Goal: Task Accomplishment & Management: Complete application form

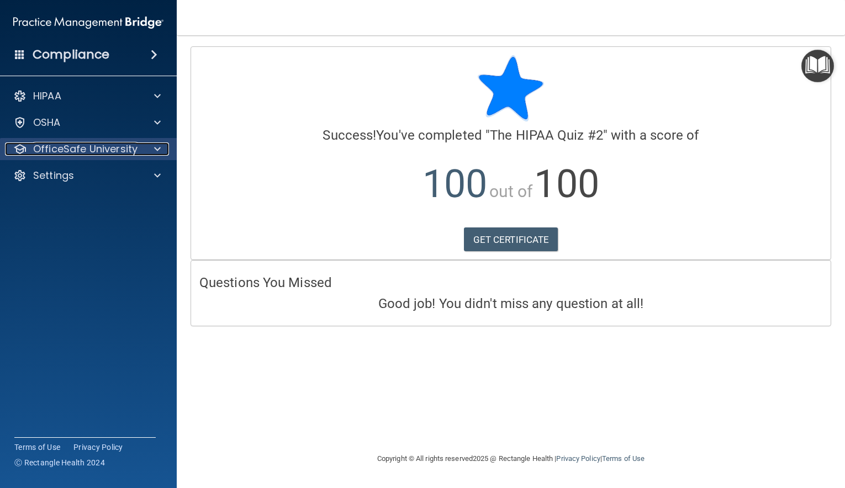
click at [155, 148] on span at bounding box center [157, 149] width 7 height 13
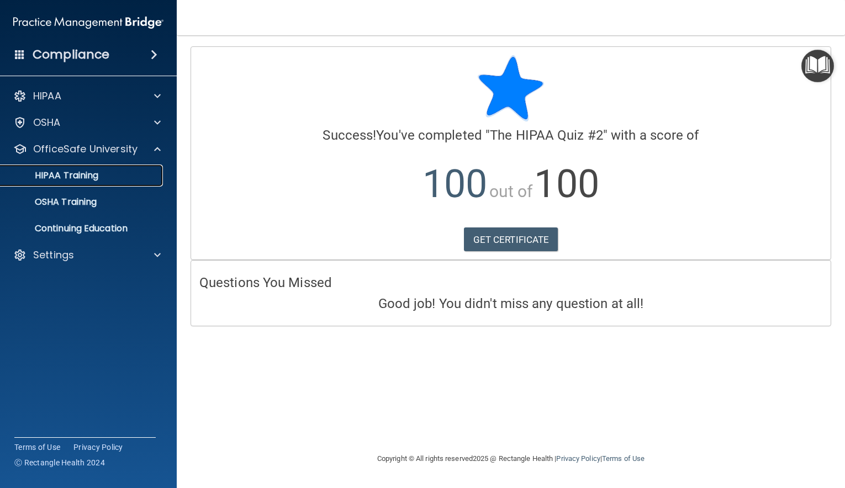
click at [85, 177] on p "HIPAA Training" at bounding box center [52, 175] width 91 height 11
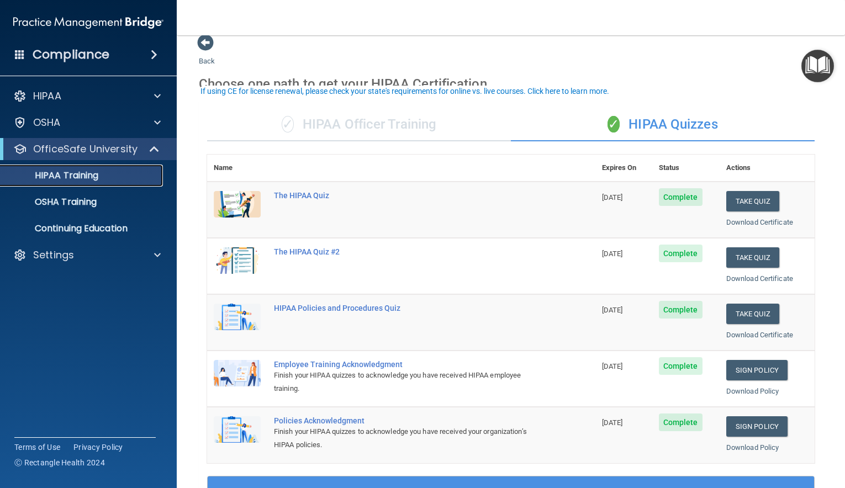
scroll to position [22, 0]
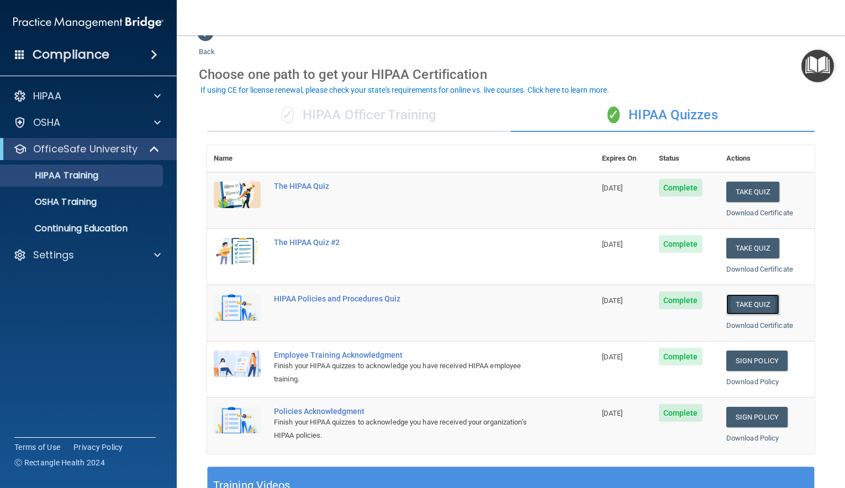
click at [745, 303] on button "Take Quiz" at bounding box center [752, 304] width 53 height 20
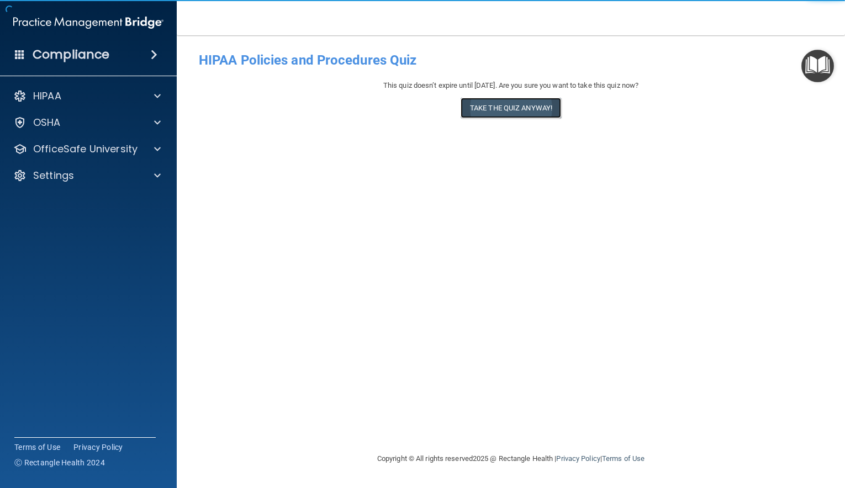
click at [494, 107] on button "Take the quiz anyway!" at bounding box center [511, 108] width 101 height 20
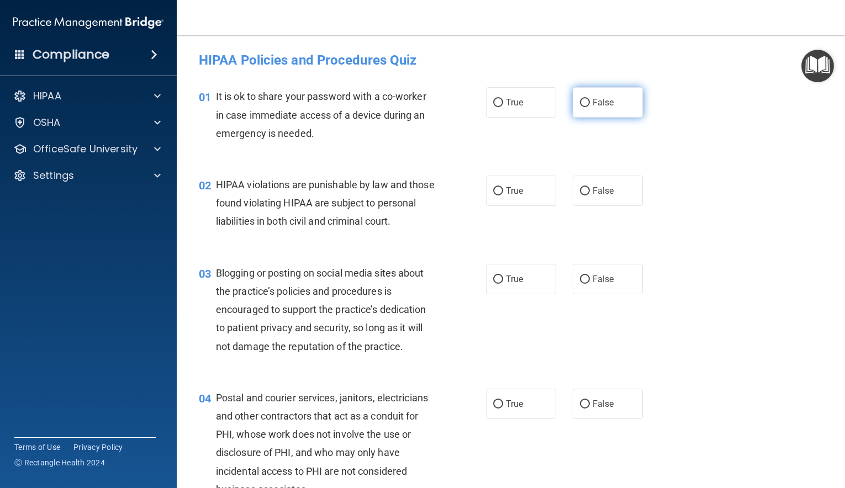
click at [583, 104] on input "False" at bounding box center [585, 103] width 10 height 8
radio input "true"
click at [497, 189] on input "True" at bounding box center [498, 191] width 10 height 8
radio input "true"
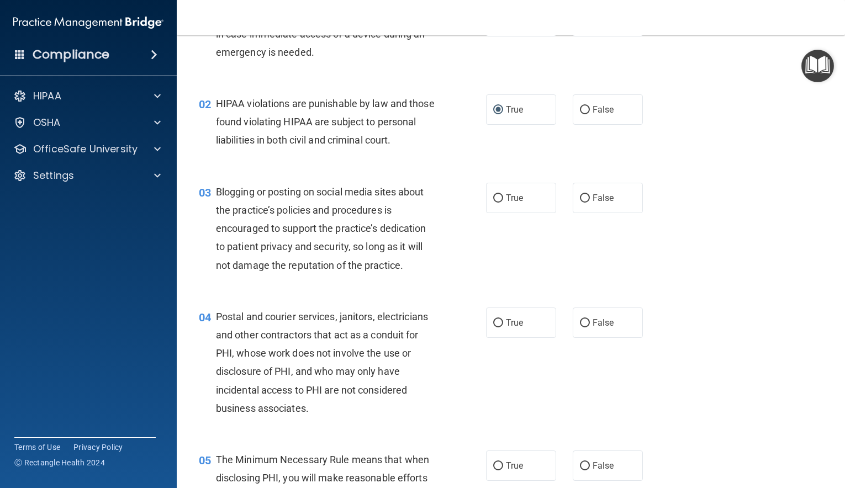
scroll to position [82, 0]
click at [500, 202] on input "True" at bounding box center [498, 197] width 10 height 8
radio input "true"
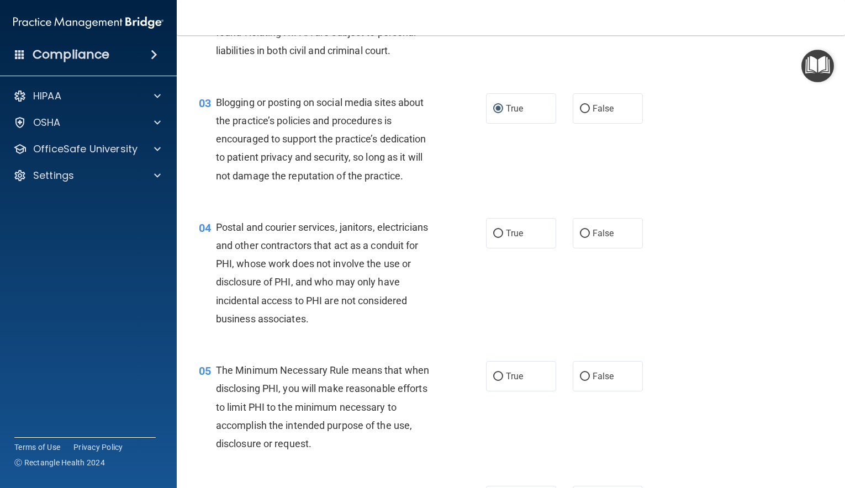
scroll to position [175, 0]
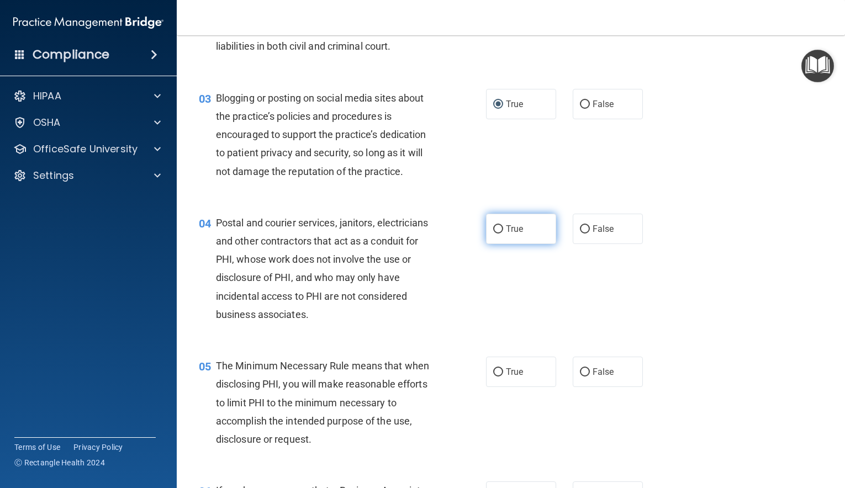
click at [497, 234] on input "True" at bounding box center [498, 229] width 10 height 8
radio input "true"
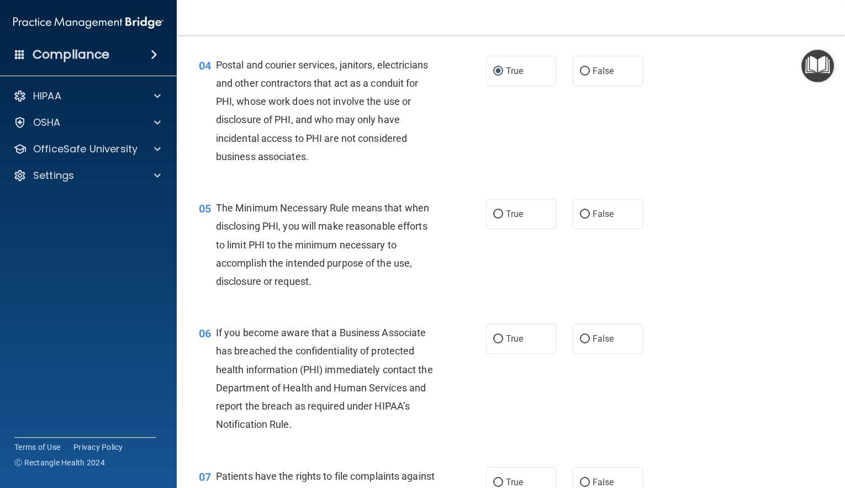
scroll to position [334, 0]
click at [497, 218] on input "True" at bounding box center [498, 213] width 10 height 8
radio input "true"
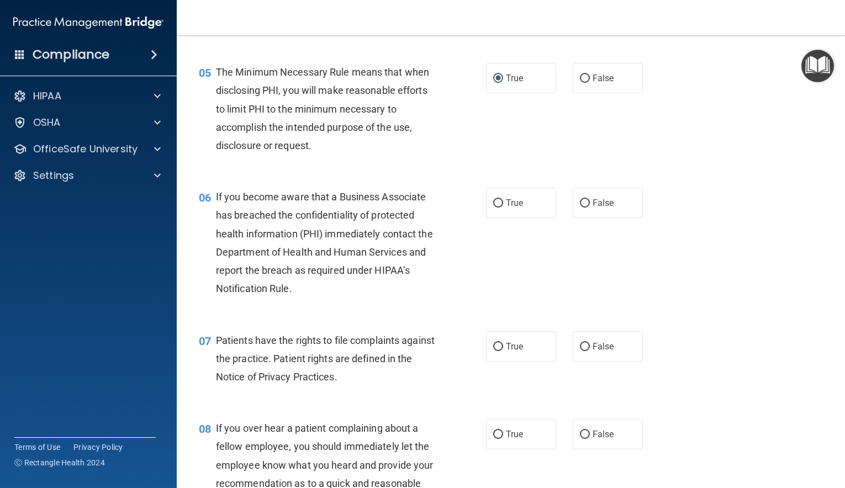
scroll to position [471, 0]
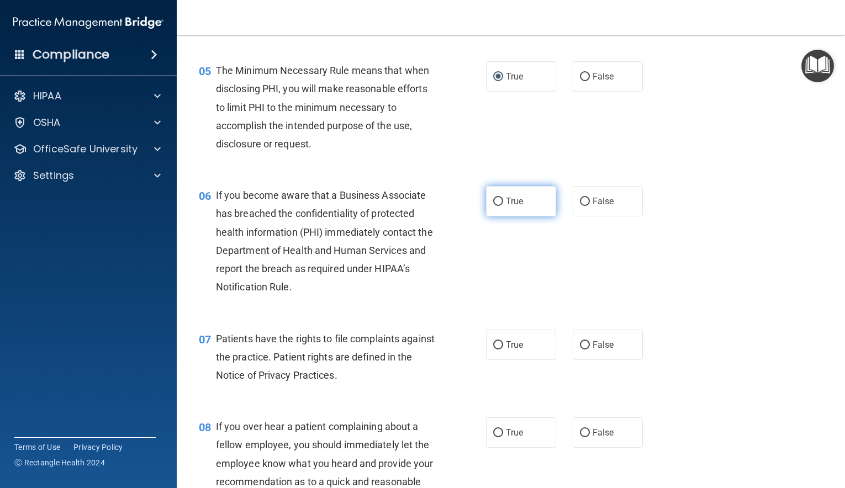
click at [497, 206] on input "True" at bounding box center [498, 202] width 10 height 8
radio input "true"
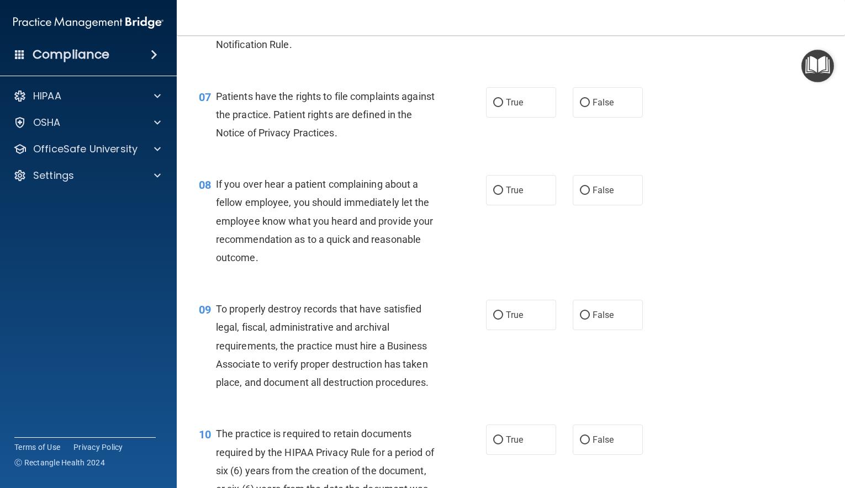
scroll to position [719, 0]
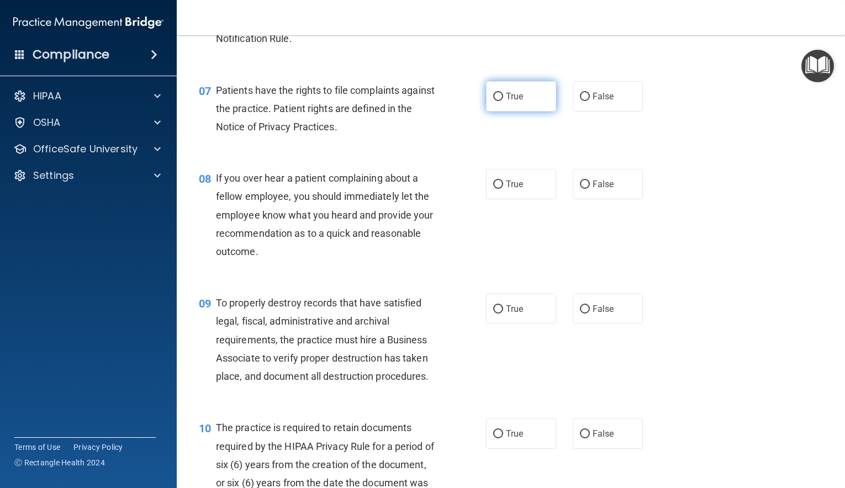
click at [496, 101] on input "True" at bounding box center [498, 97] width 10 height 8
radio input "true"
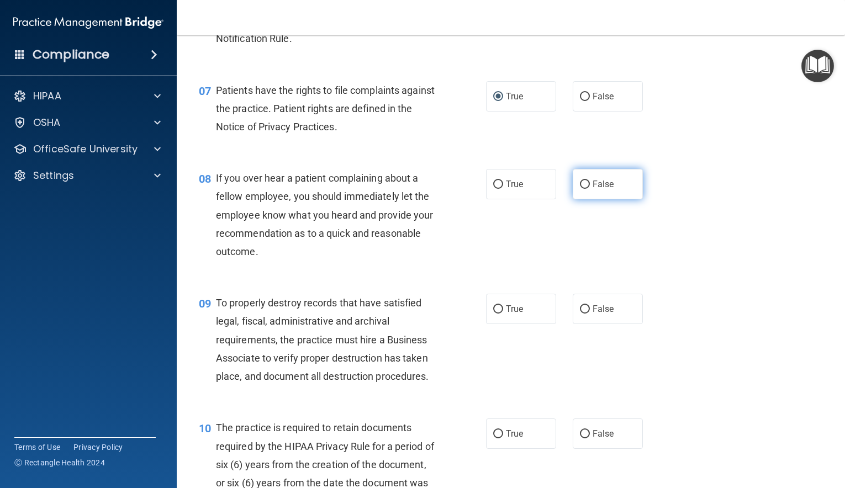
click at [588, 189] on input "False" at bounding box center [585, 185] width 10 height 8
radio input "true"
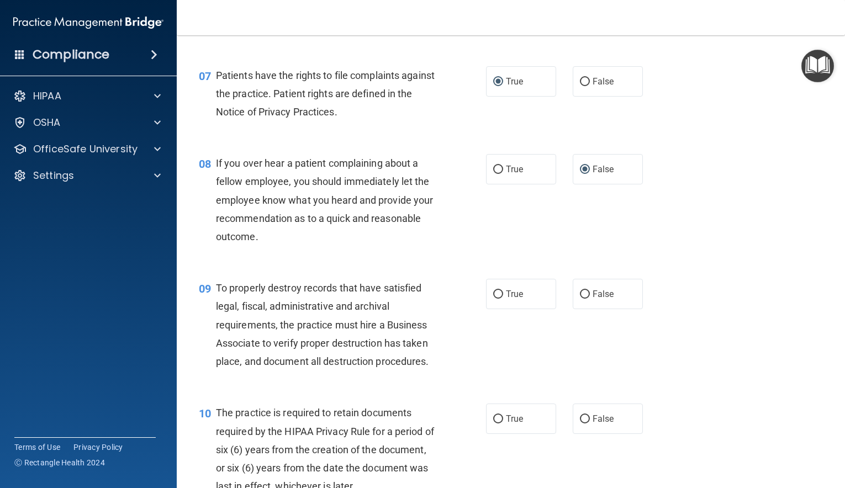
scroll to position [735, 0]
click at [586, 298] on input "False" at bounding box center [585, 293] width 10 height 8
radio input "true"
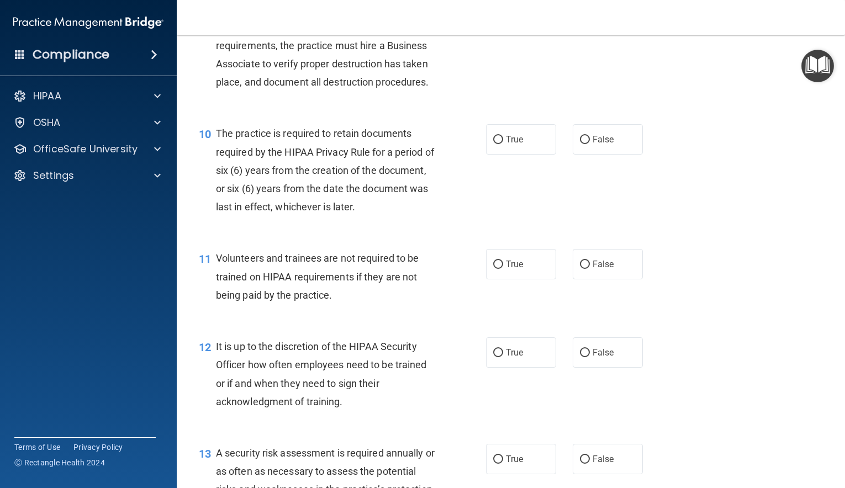
scroll to position [1016, 0]
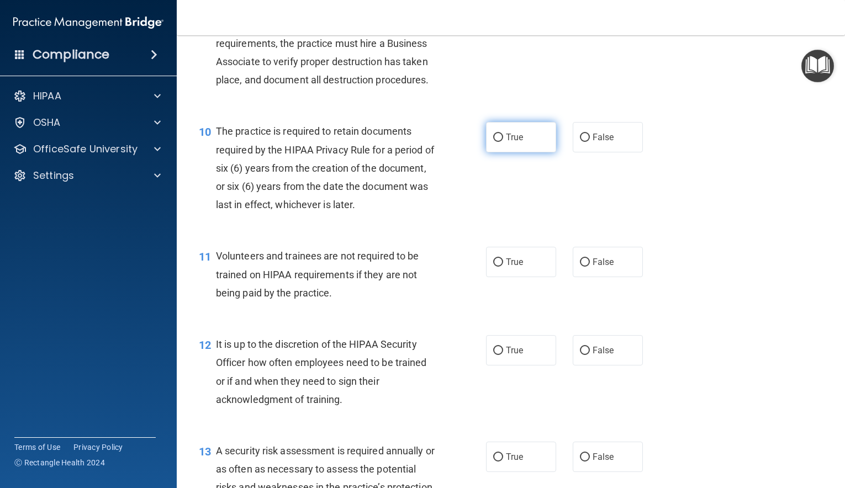
click at [498, 142] on input "True" at bounding box center [498, 138] width 10 height 8
radio input "true"
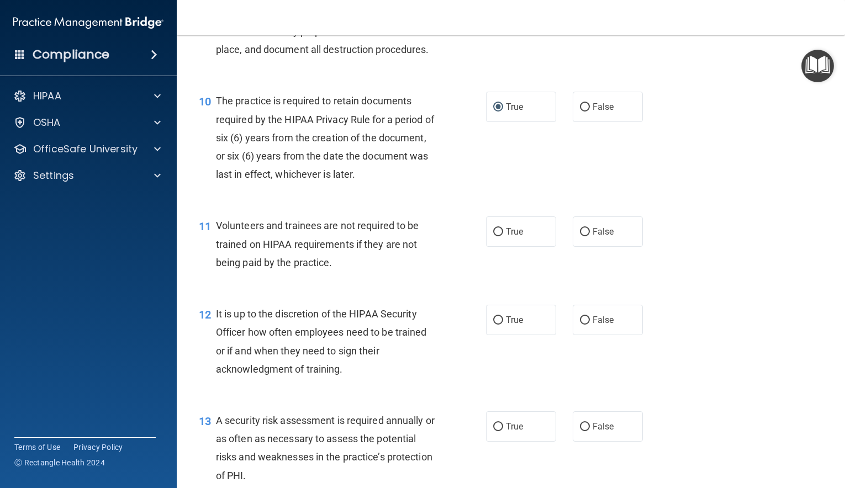
scroll to position [1047, 0]
click at [586, 236] on input "False" at bounding box center [585, 232] width 10 height 8
radio input "true"
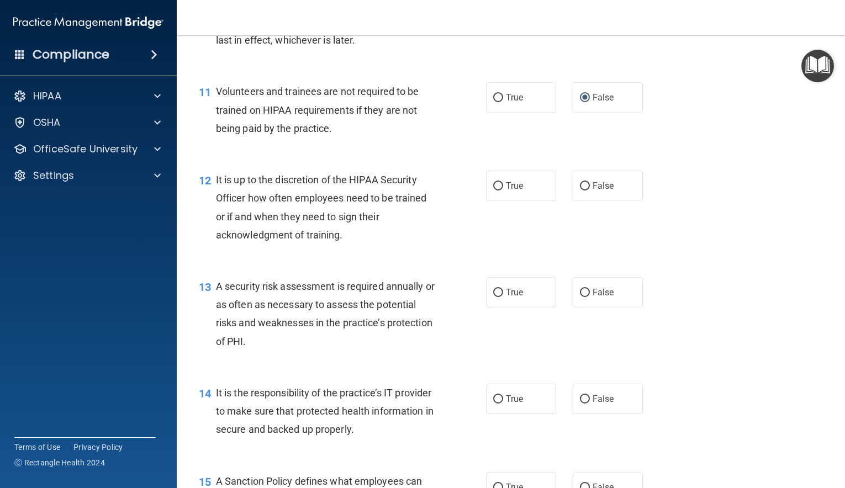
scroll to position [1182, 0]
click at [581, 189] on input "False" at bounding box center [585, 185] width 10 height 8
radio input "true"
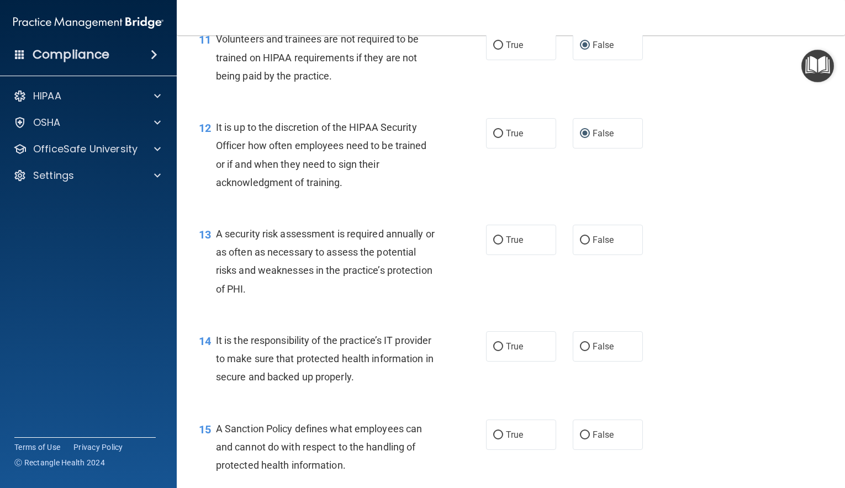
scroll to position [1235, 0]
click at [502, 243] on input "True" at bounding box center [498, 239] width 10 height 8
radio input "true"
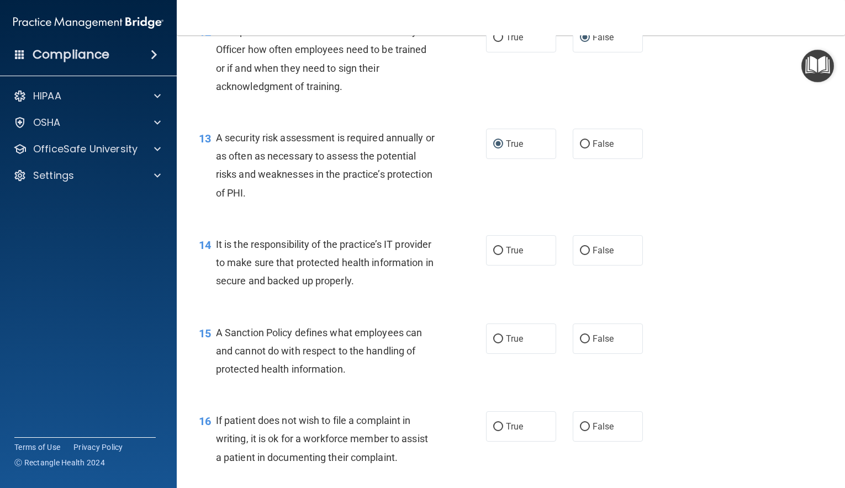
scroll to position [1398, 0]
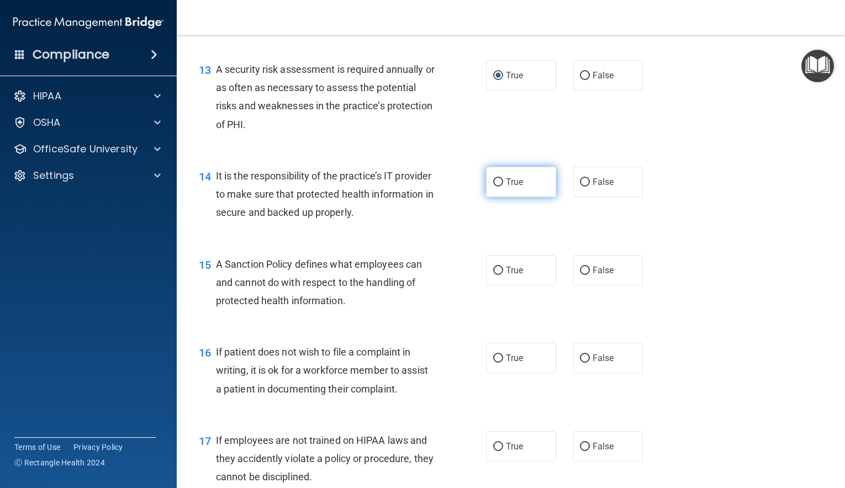
click at [501, 187] on input "True" at bounding box center [498, 182] width 10 height 8
radio input "true"
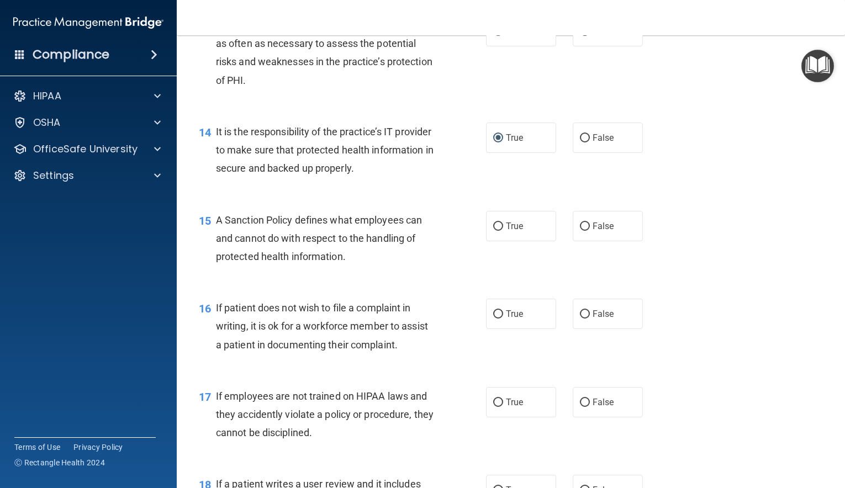
scroll to position [1445, 0]
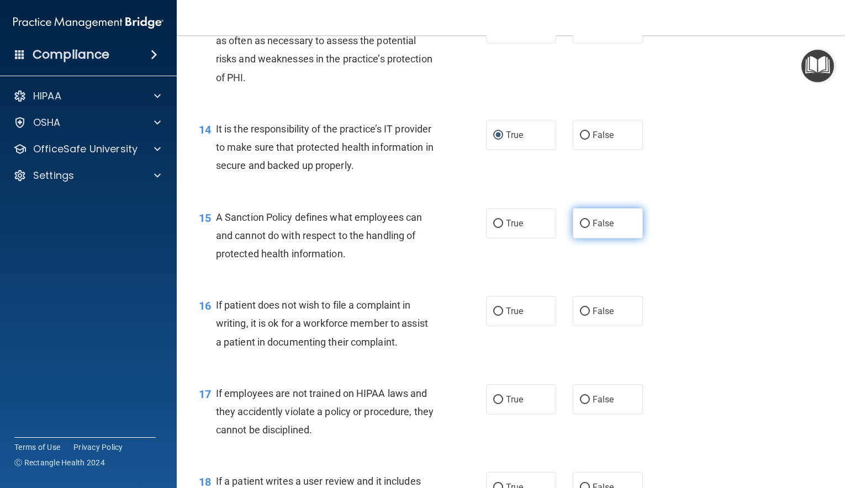
click at [584, 228] on input "False" at bounding box center [585, 224] width 10 height 8
radio input "true"
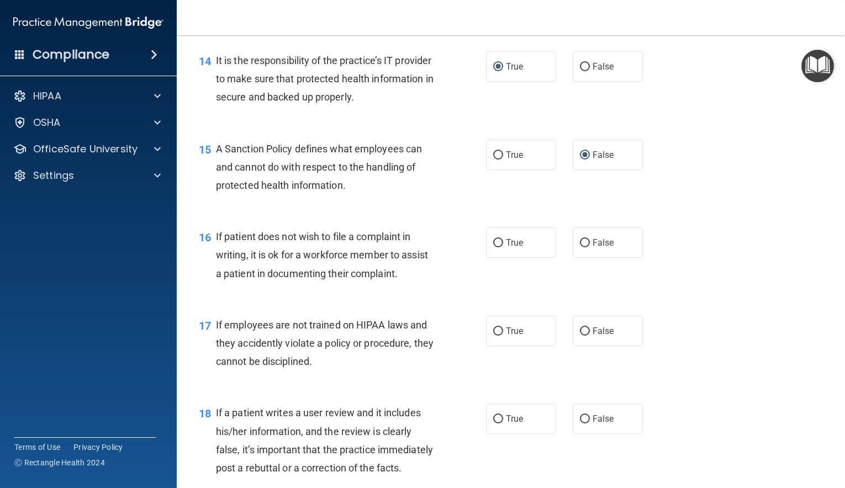
scroll to position [1520, 0]
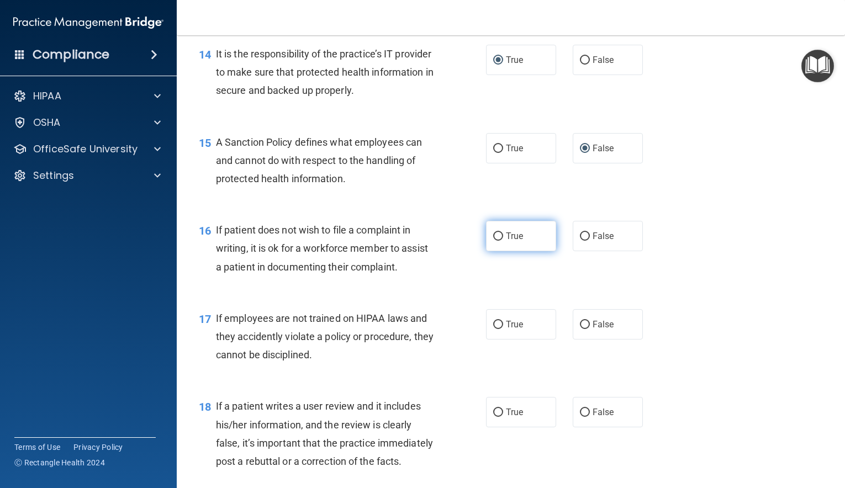
click at [498, 241] on input "True" at bounding box center [498, 237] width 10 height 8
radio input "true"
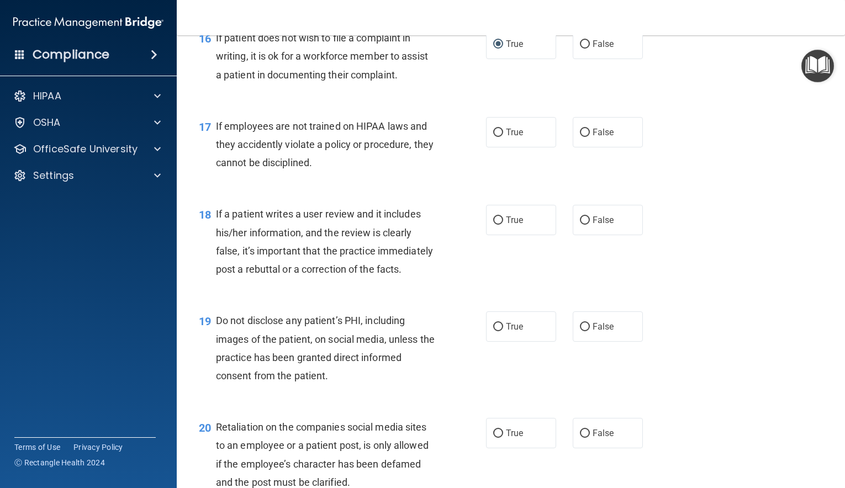
scroll to position [1714, 0]
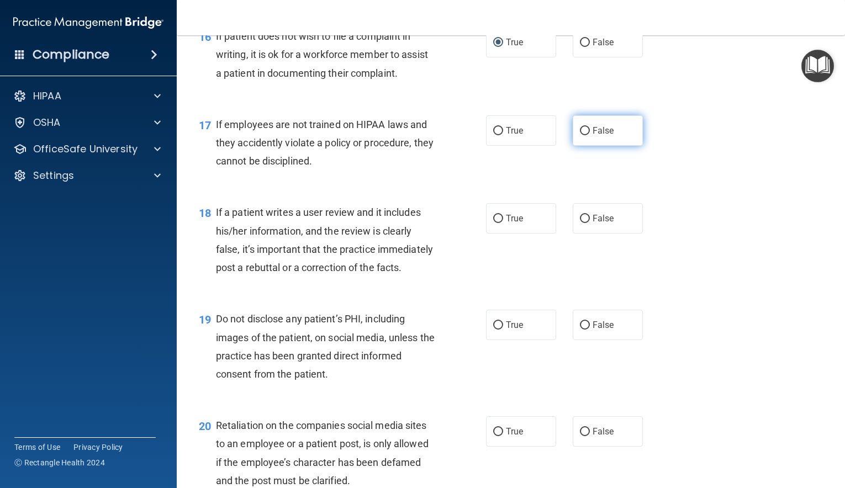
click at [586, 135] on input "False" at bounding box center [585, 131] width 10 height 8
radio input "true"
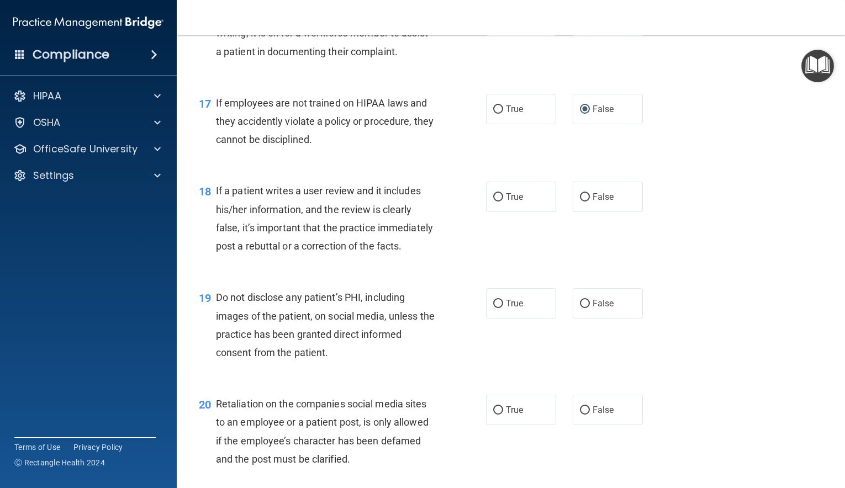
scroll to position [1737, 0]
click at [498, 112] on input "True" at bounding box center [498, 108] width 10 height 8
radio input "true"
radio input "false"
click at [586, 200] on input "False" at bounding box center [585, 196] width 10 height 8
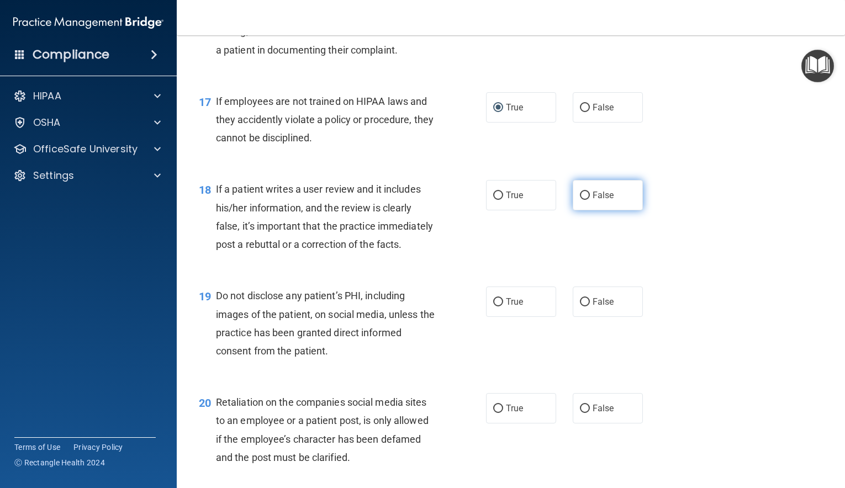
radio input "true"
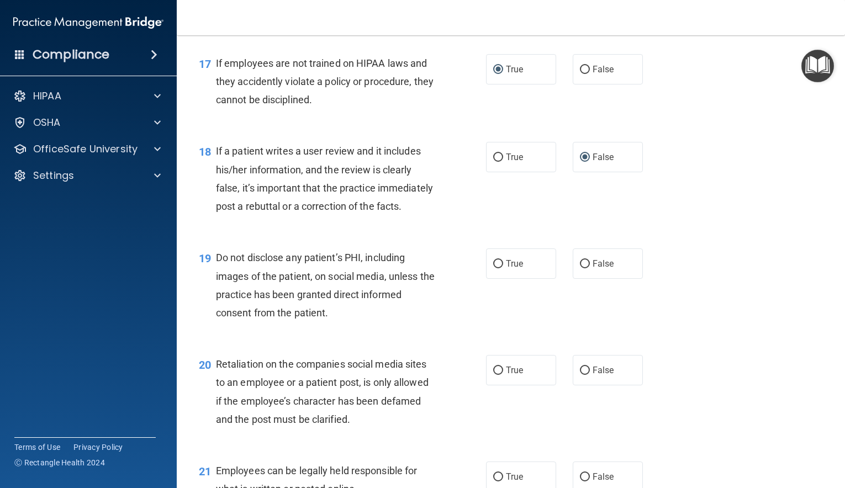
scroll to position [1782, 0]
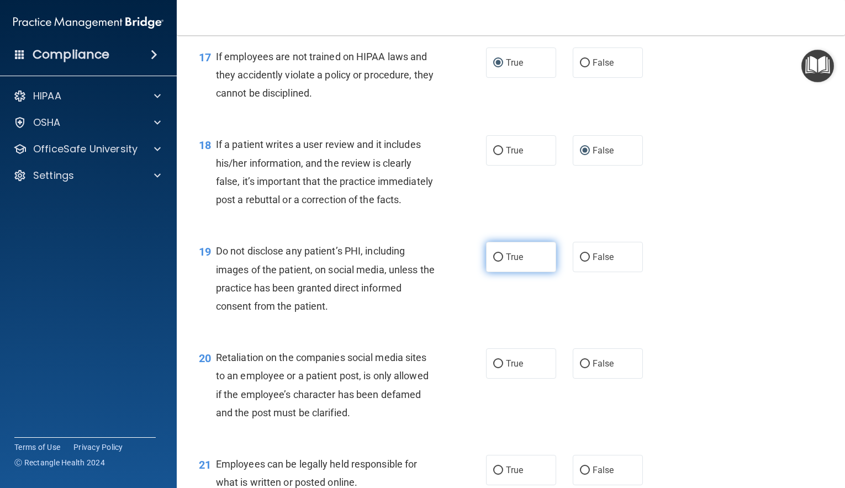
click at [499, 262] on input "True" at bounding box center [498, 258] width 10 height 8
radio input "true"
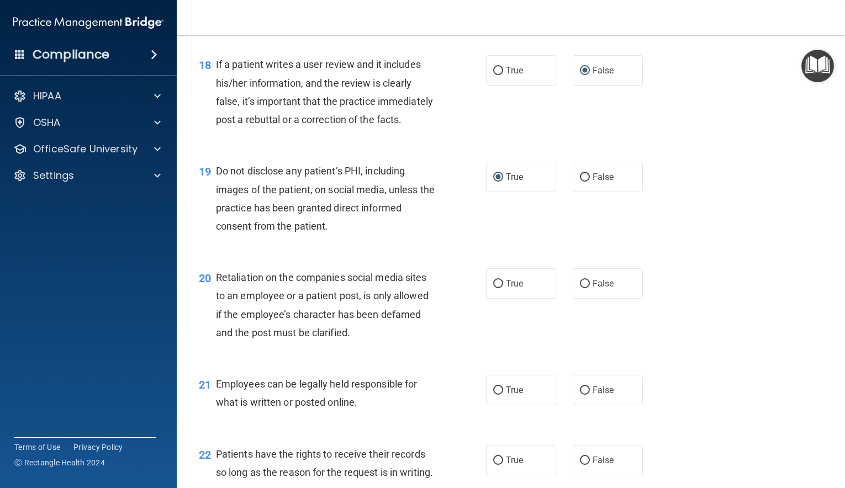
scroll to position [1932, 0]
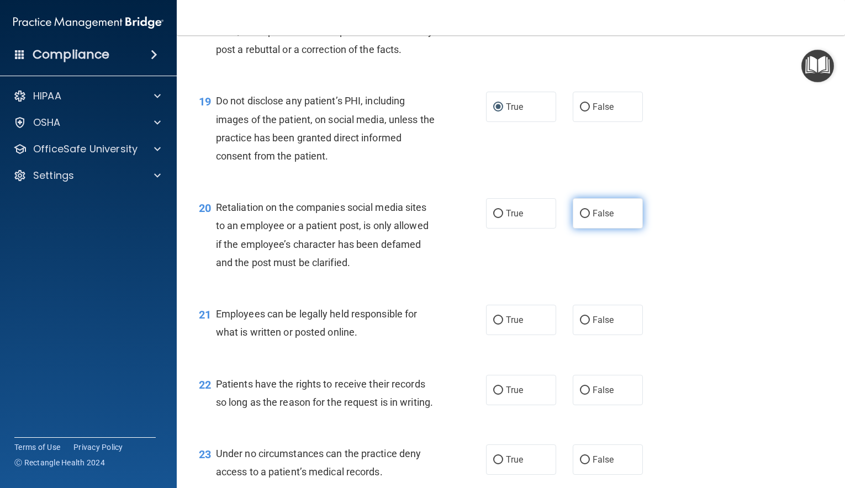
click at [585, 218] on input "False" at bounding box center [585, 214] width 10 height 8
radio input "true"
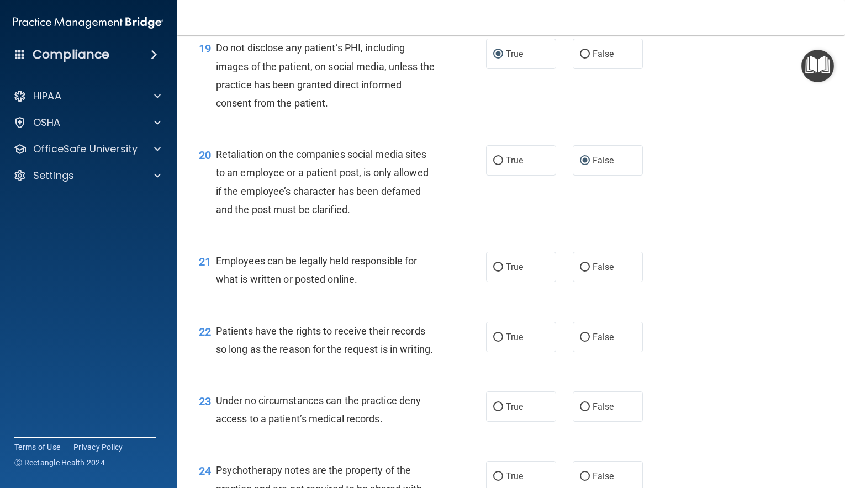
scroll to position [1996, 0]
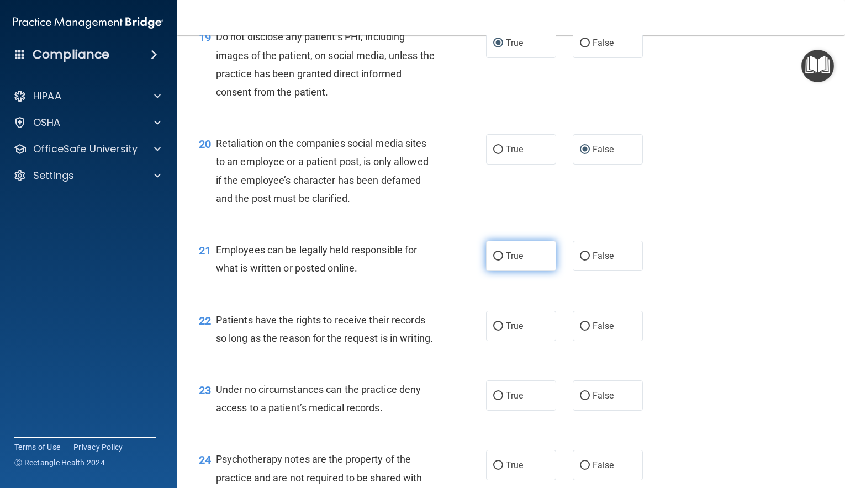
click at [498, 261] on input "True" at bounding box center [498, 256] width 10 height 8
radio input "true"
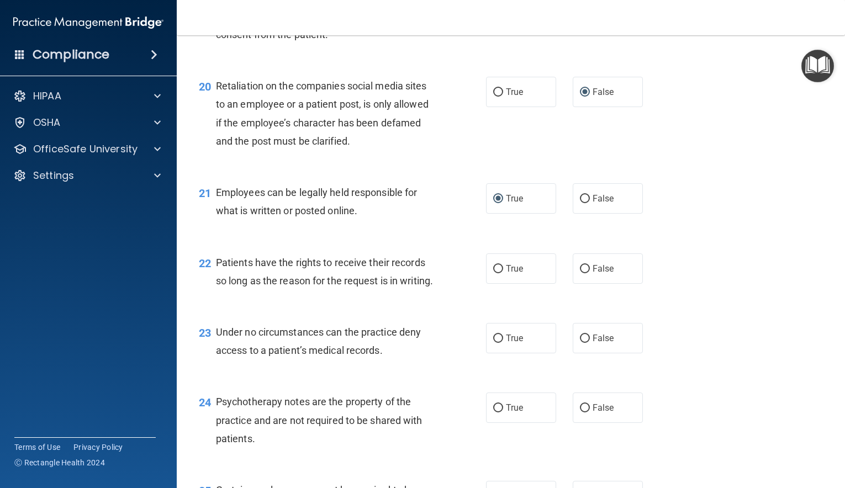
scroll to position [2061, 0]
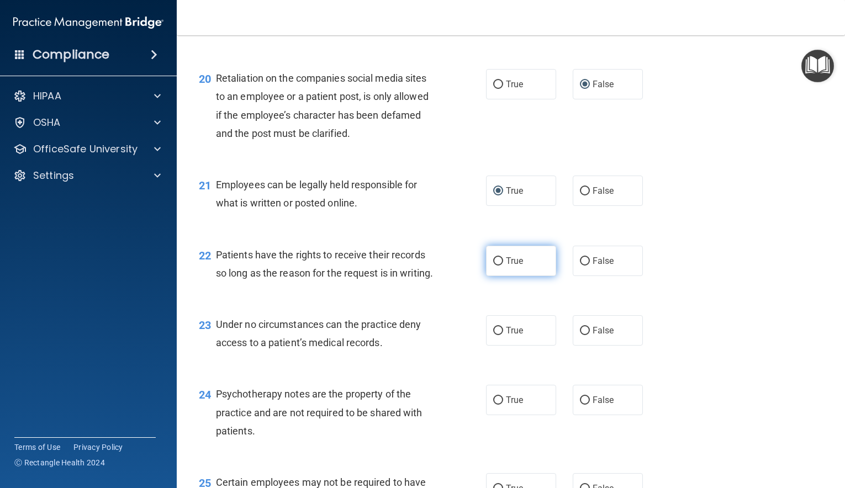
click at [499, 266] on input "True" at bounding box center [498, 261] width 10 height 8
radio input "true"
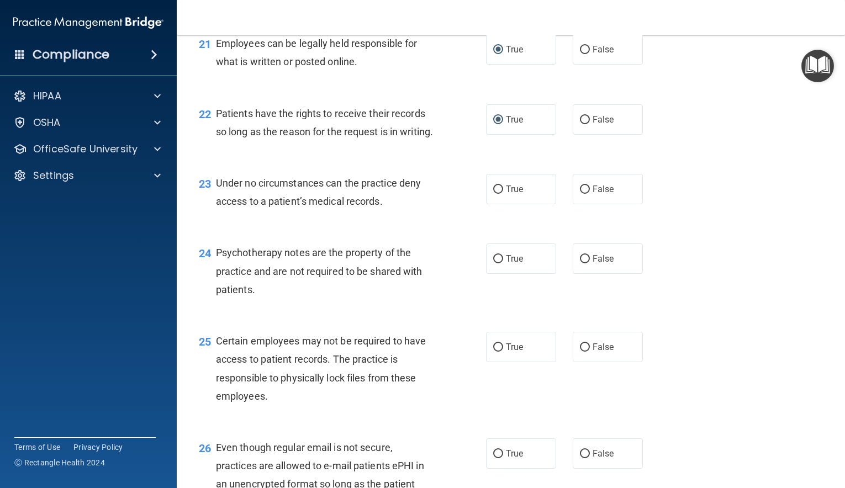
scroll to position [2224, 0]
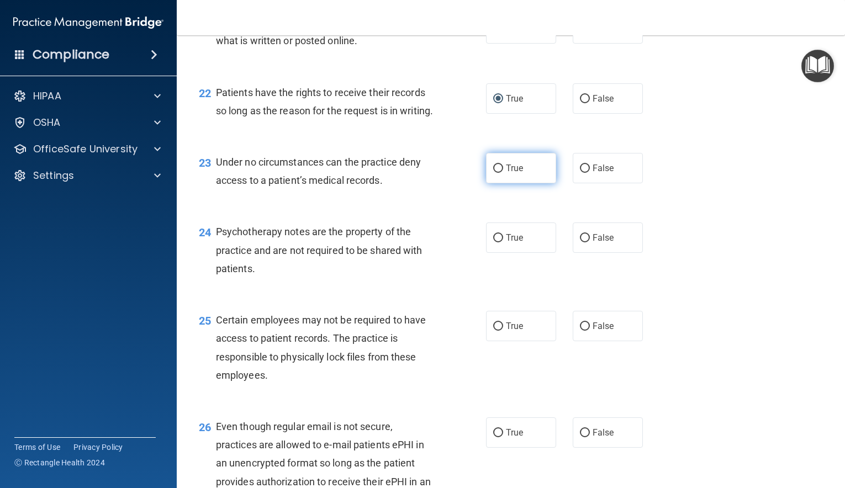
click at [496, 173] on input "True" at bounding box center [498, 169] width 10 height 8
radio input "true"
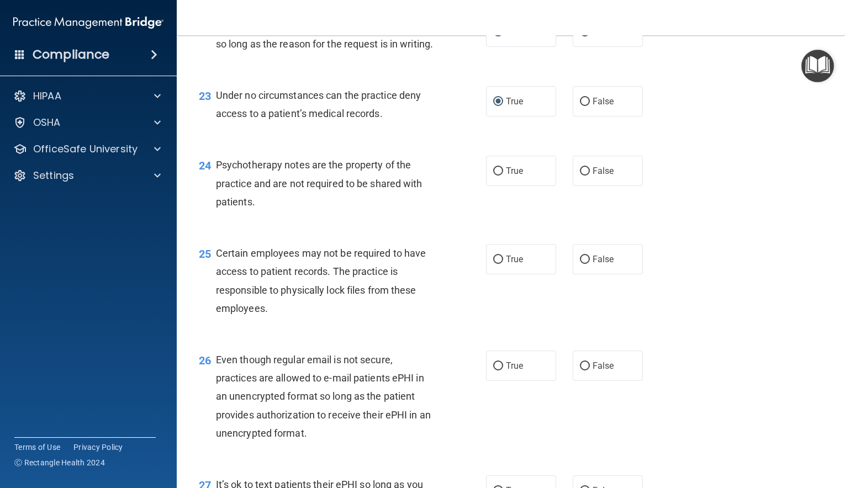
scroll to position [2304, 0]
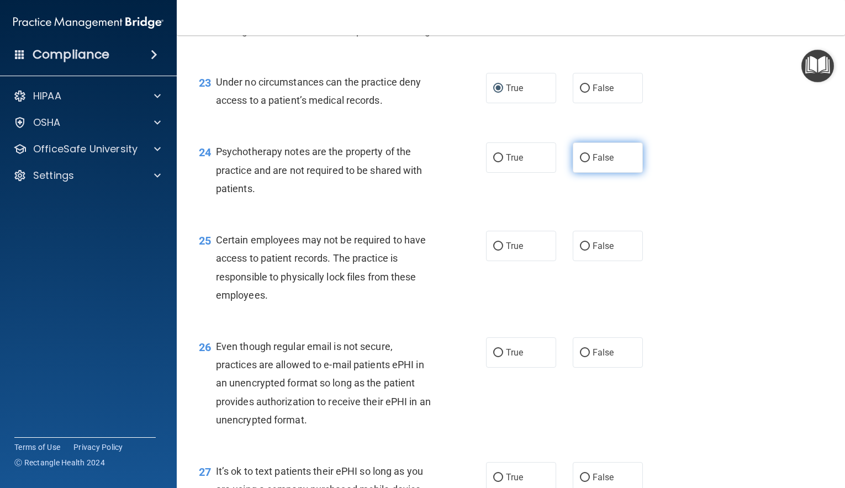
click at [586, 162] on input "False" at bounding box center [585, 158] width 10 height 8
radio input "true"
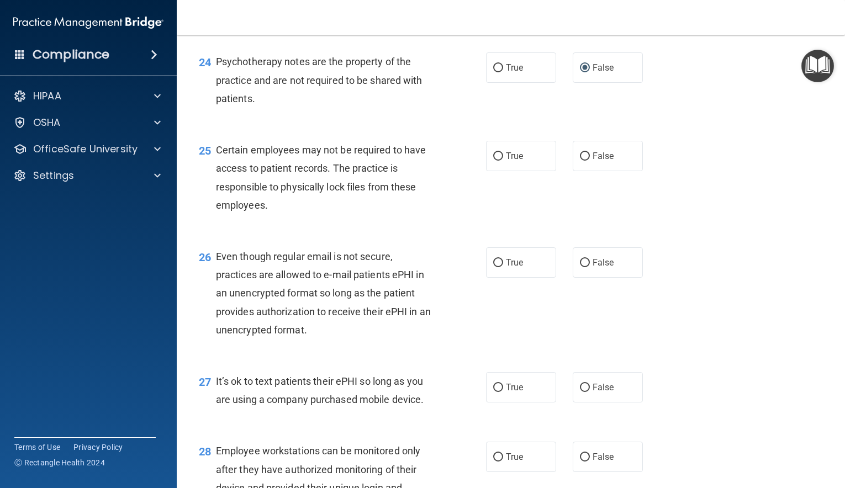
scroll to position [2397, 0]
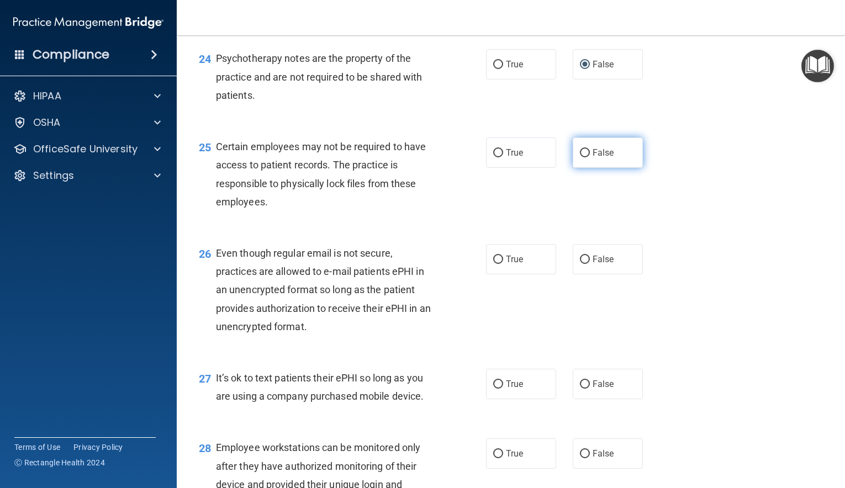
click at [586, 157] on input "False" at bounding box center [585, 153] width 10 height 8
radio input "true"
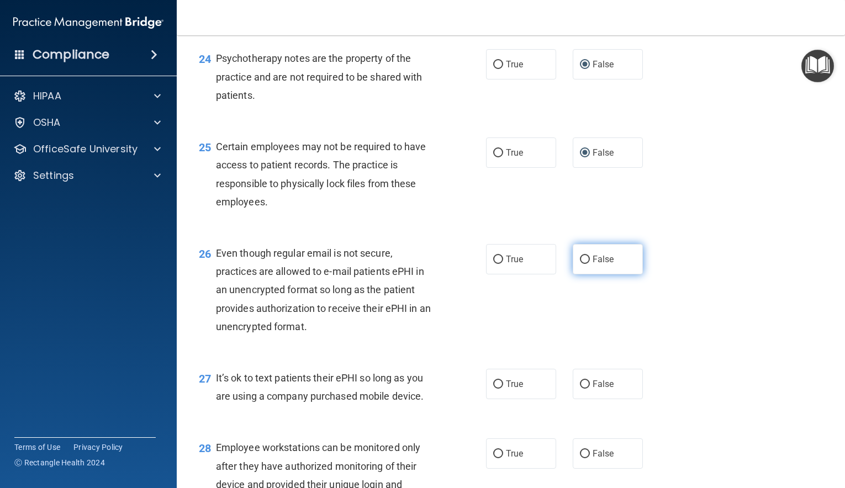
click at [586, 264] on input "False" at bounding box center [585, 260] width 10 height 8
radio input "true"
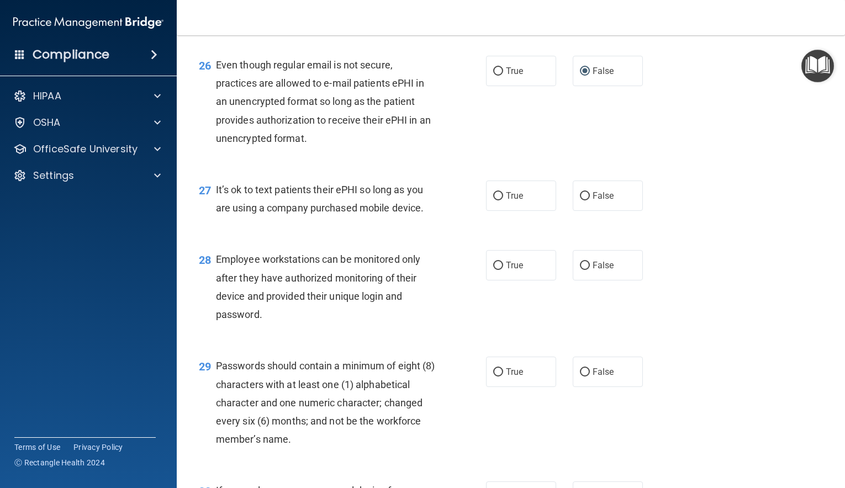
scroll to position [2585, 0]
click at [500, 201] on input "True" at bounding box center [498, 197] width 10 height 8
radio input "true"
click at [584, 271] on input "False" at bounding box center [585, 266] width 10 height 8
radio input "true"
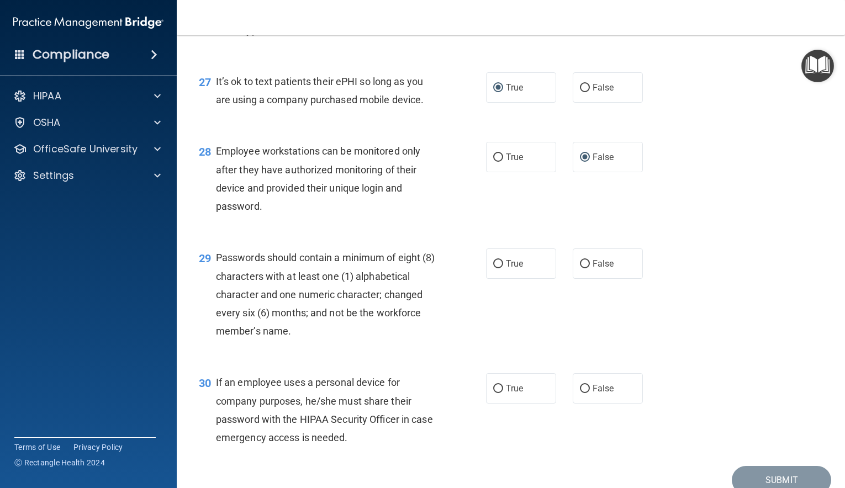
scroll to position [2695, 0]
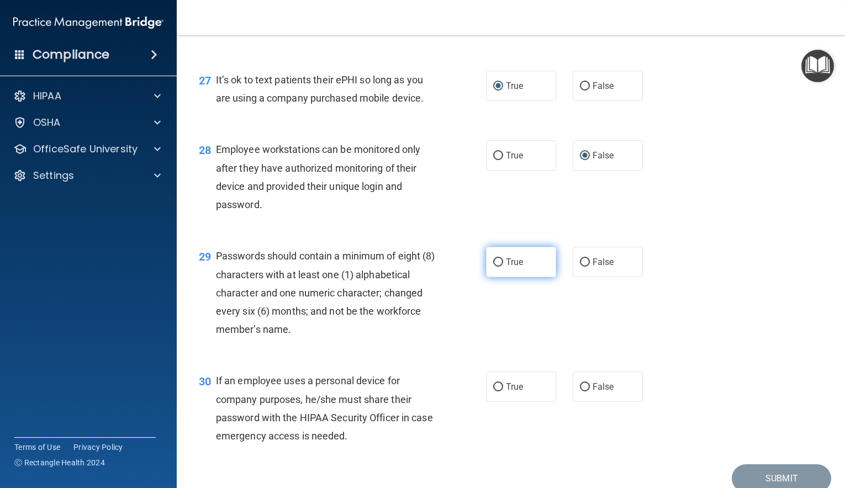
click at [502, 267] on input "True" at bounding box center [498, 263] width 10 height 8
radio input "true"
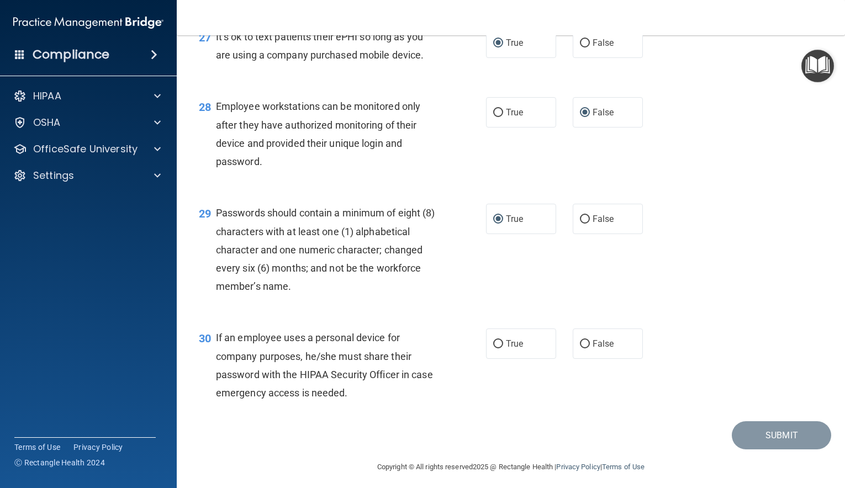
scroll to position [2740, 0]
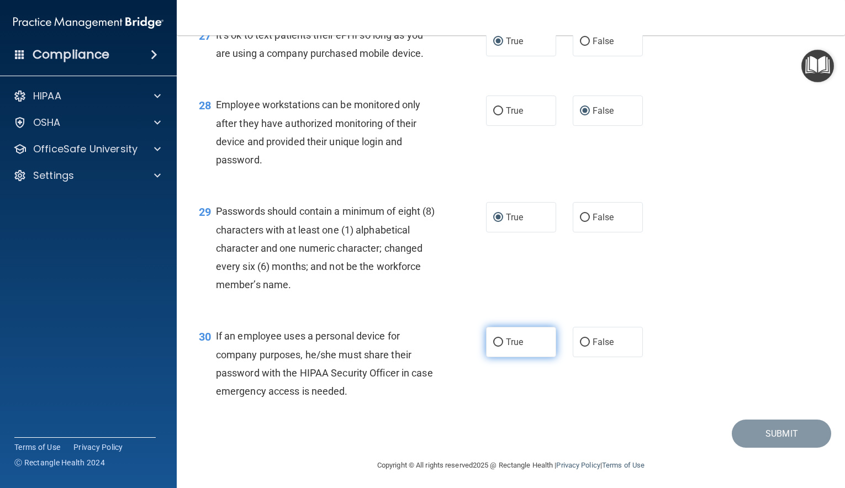
click at [496, 347] on input "True" at bounding box center [498, 343] width 10 height 8
radio input "true"
click at [767, 448] on button "Submit" at bounding box center [781, 434] width 99 height 28
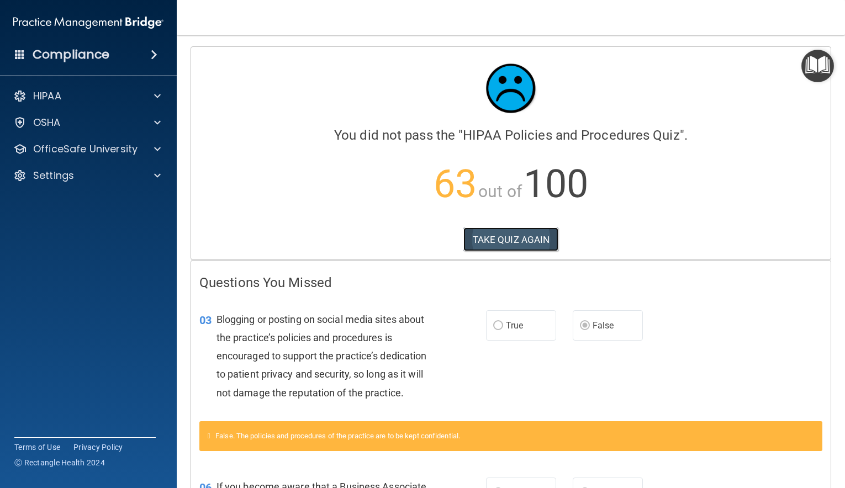
click at [514, 240] on button "TAKE QUIZ AGAIN" at bounding box center [512, 240] width 96 height 24
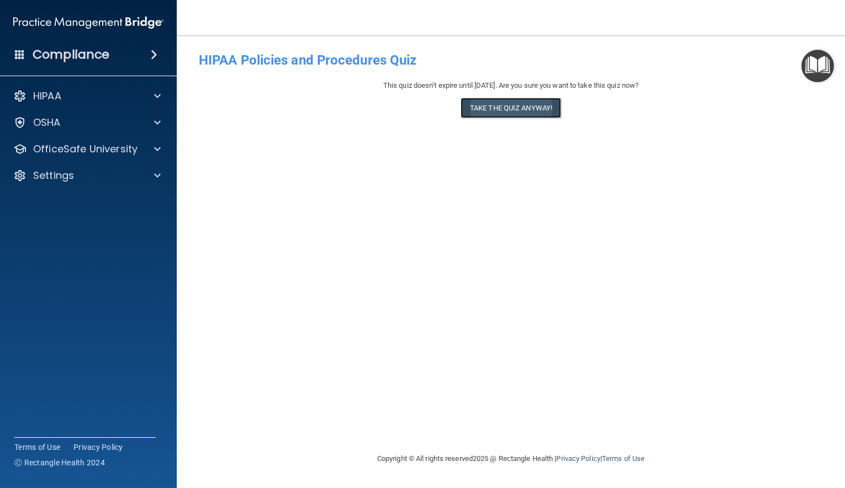
click at [489, 106] on button "Take the quiz anyway!" at bounding box center [511, 108] width 101 height 20
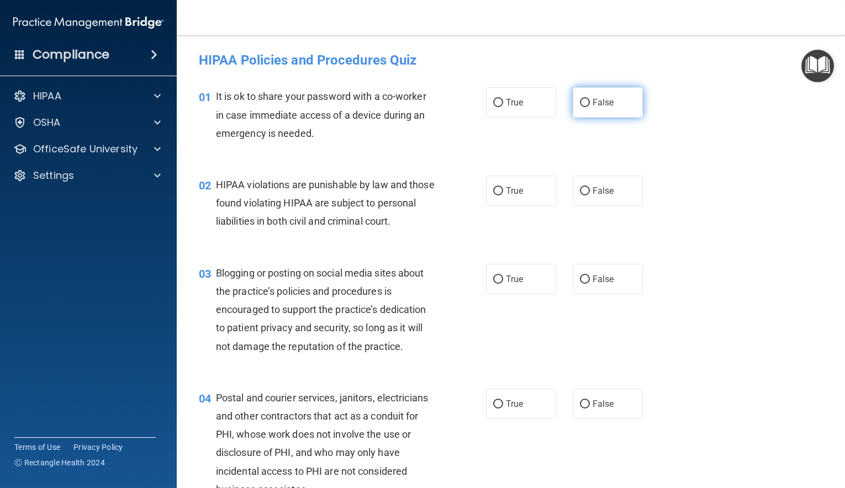
click at [584, 103] on input "False" at bounding box center [585, 103] width 10 height 8
radio input "true"
click at [499, 192] on input "True" at bounding box center [498, 191] width 10 height 8
radio input "true"
click at [586, 284] on input "False" at bounding box center [585, 280] width 10 height 8
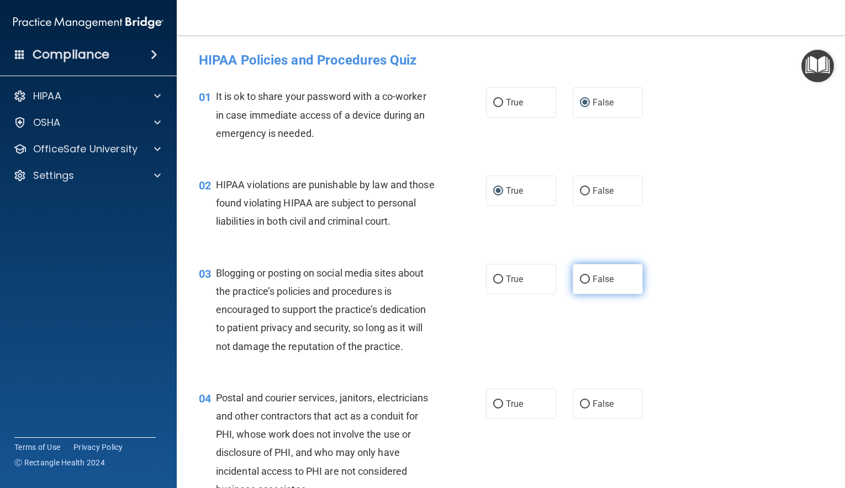
radio input "true"
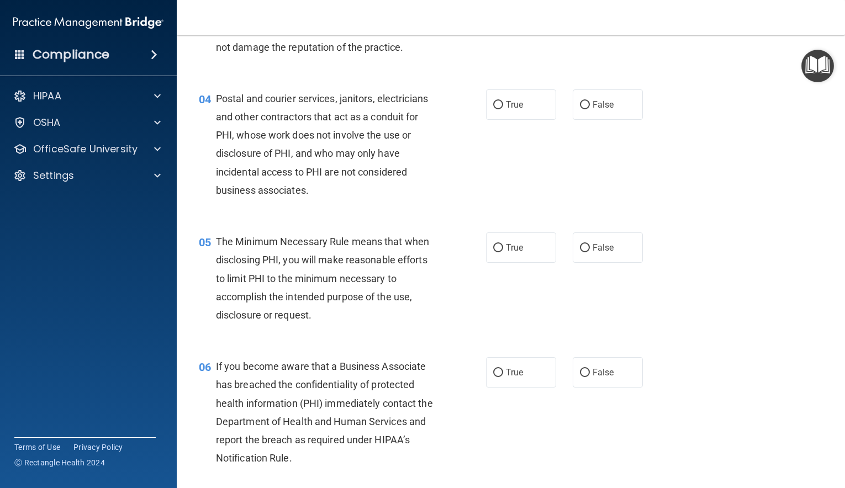
scroll to position [303, 0]
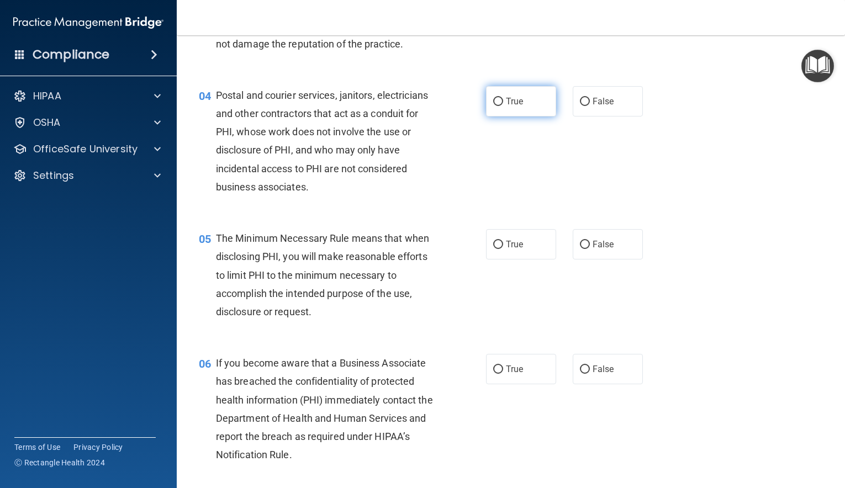
click at [496, 106] on input "True" at bounding box center [498, 102] width 10 height 8
radio input "true"
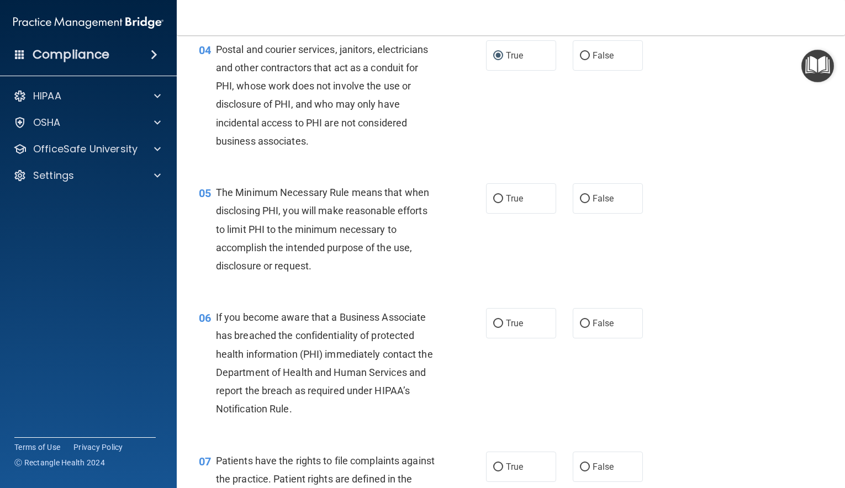
scroll to position [350, 0]
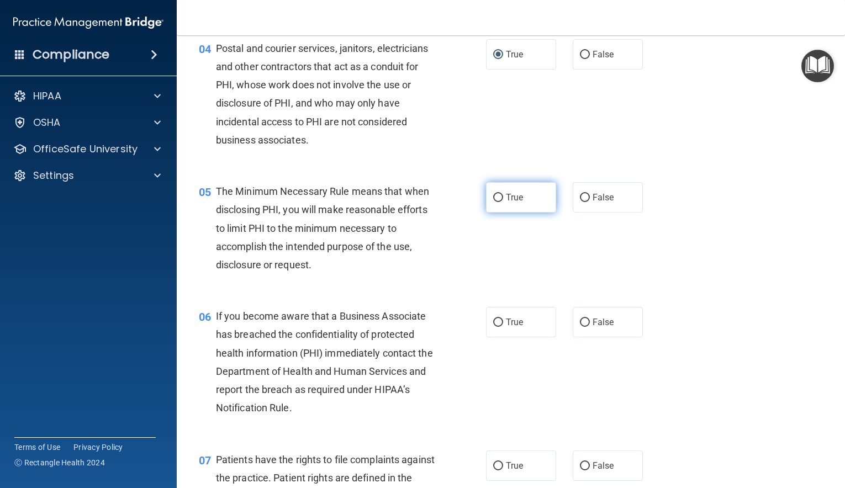
click at [500, 202] on input "True" at bounding box center [498, 198] width 10 height 8
radio input "true"
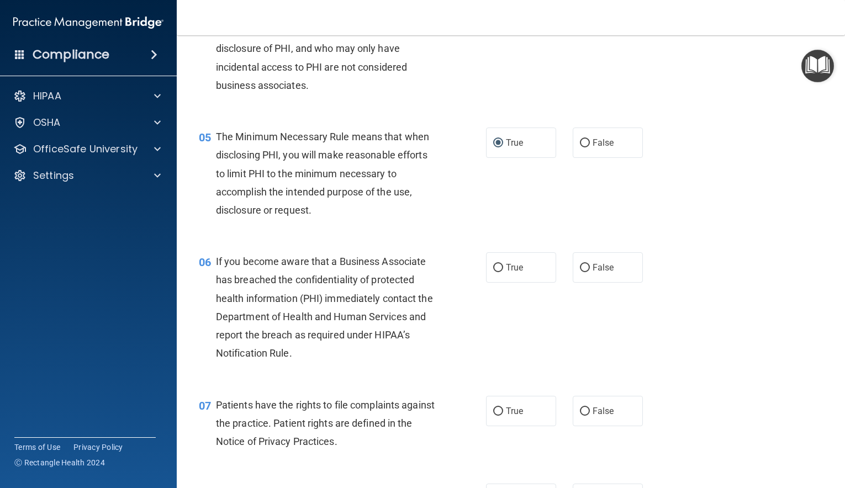
scroll to position [408, 0]
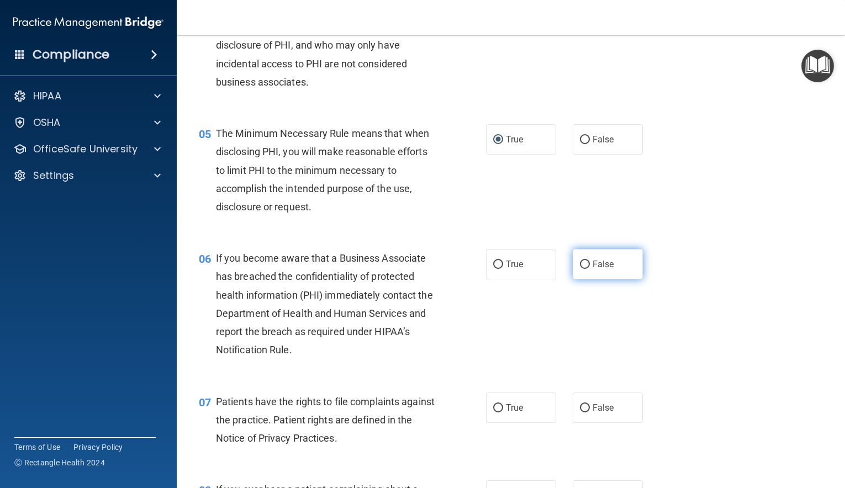
click at [582, 269] on input "False" at bounding box center [585, 265] width 10 height 8
radio input "true"
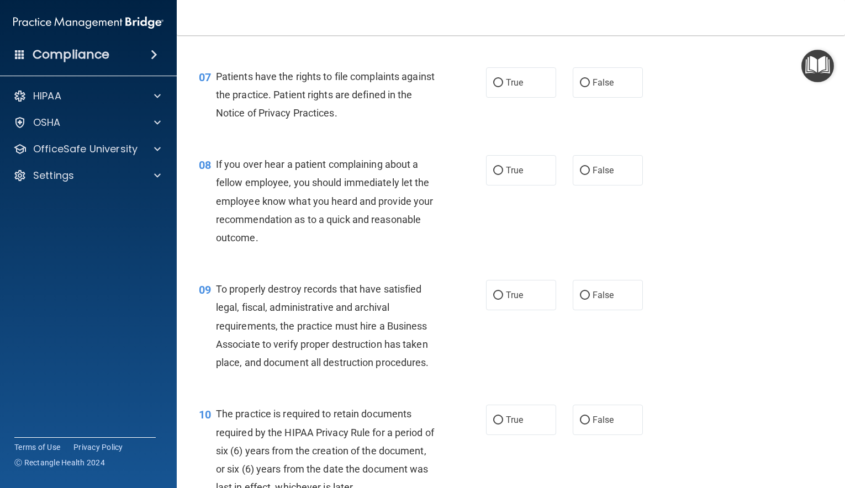
scroll to position [735, 0]
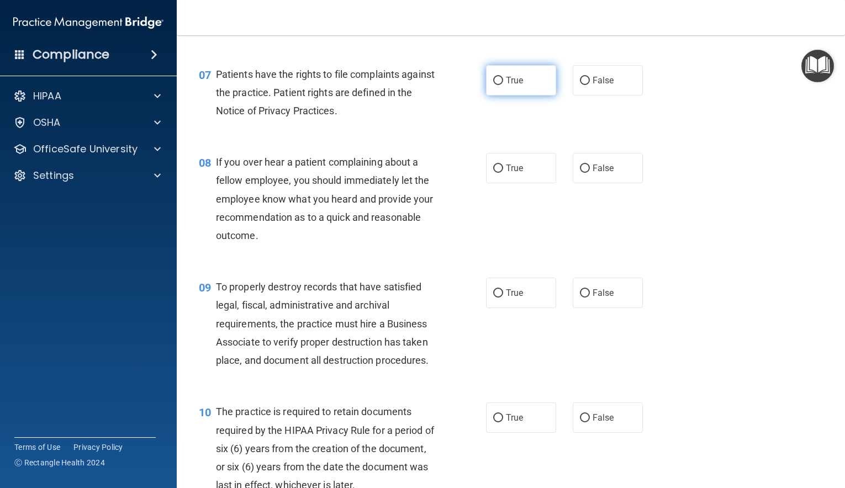
click at [497, 85] on input "True" at bounding box center [498, 81] width 10 height 8
radio input "true"
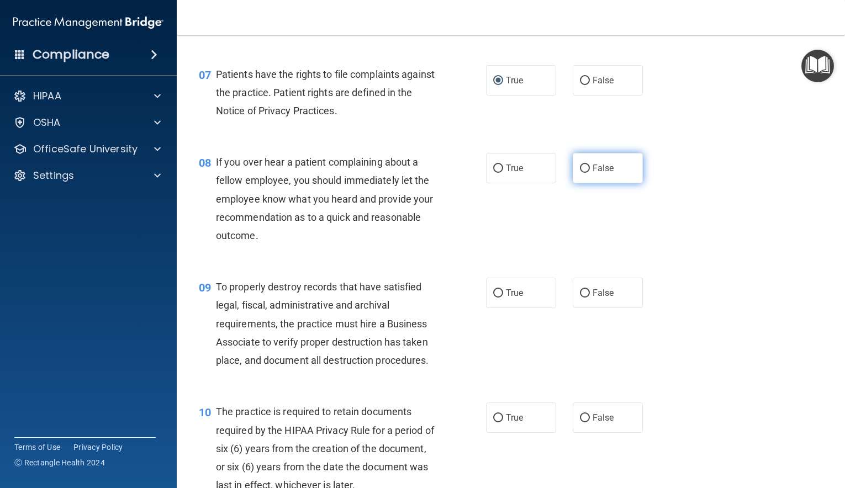
click at [586, 173] on input "False" at bounding box center [585, 169] width 10 height 8
radio input "true"
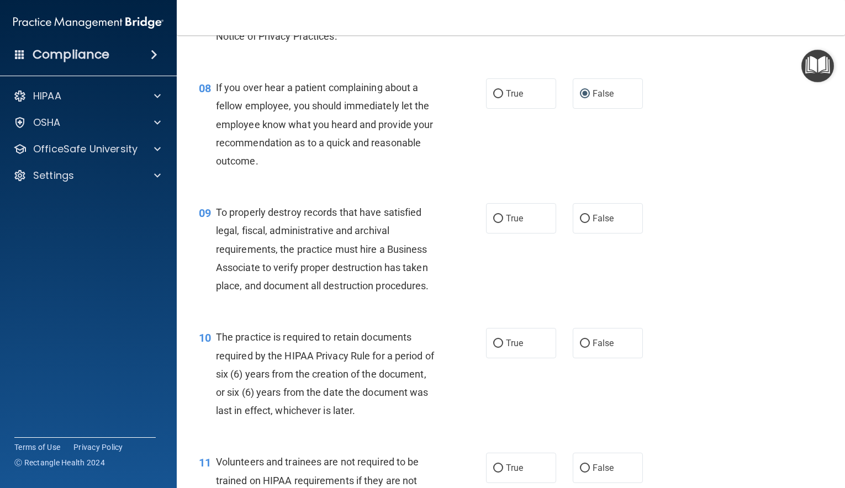
scroll to position [813, 0]
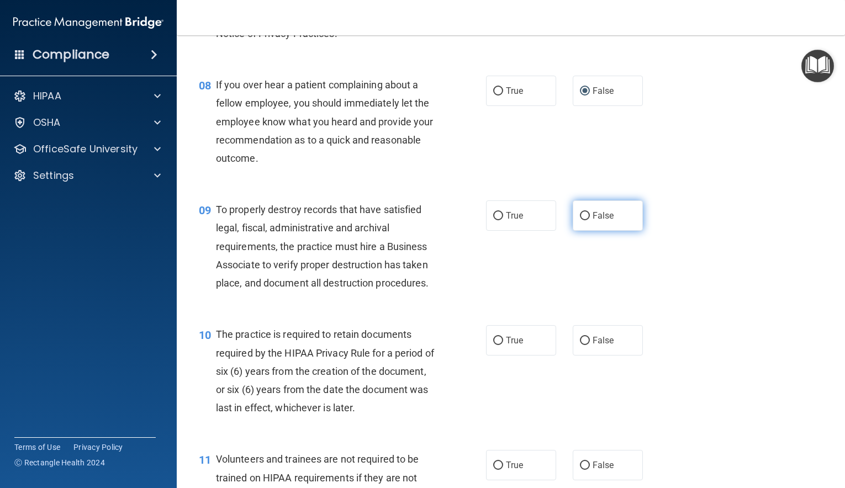
click at [587, 220] on input "False" at bounding box center [585, 216] width 10 height 8
radio input "true"
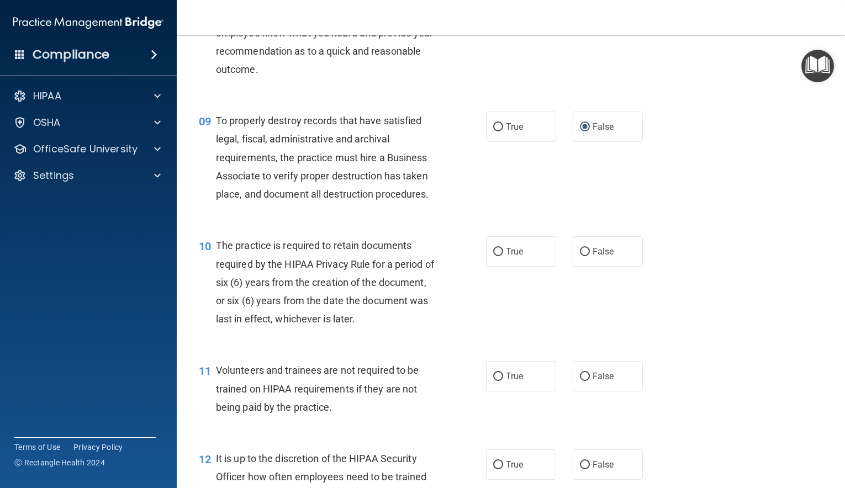
scroll to position [909, 0]
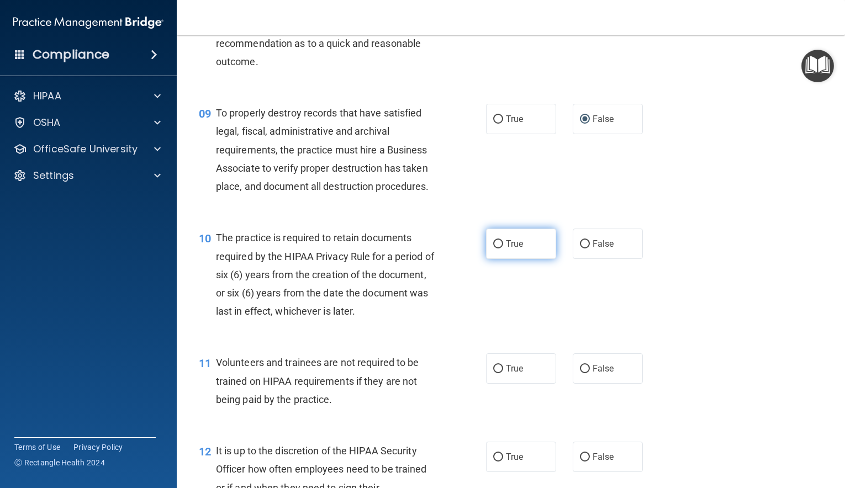
click at [497, 249] on input "True" at bounding box center [498, 244] width 10 height 8
radio input "true"
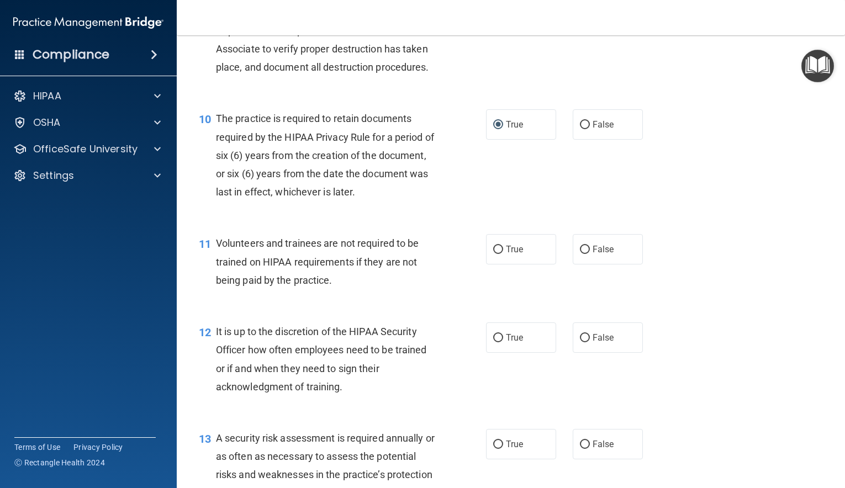
scroll to position [1031, 0]
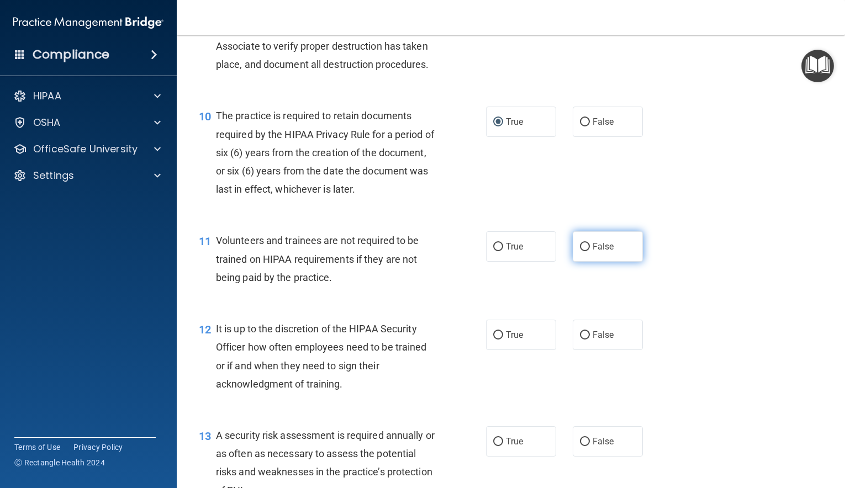
click at [585, 251] on input "False" at bounding box center [585, 247] width 10 height 8
radio input "true"
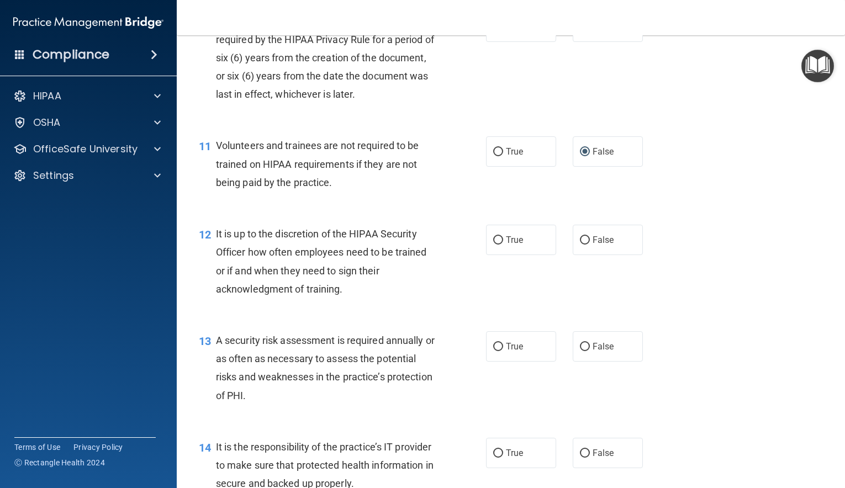
scroll to position [1133, 0]
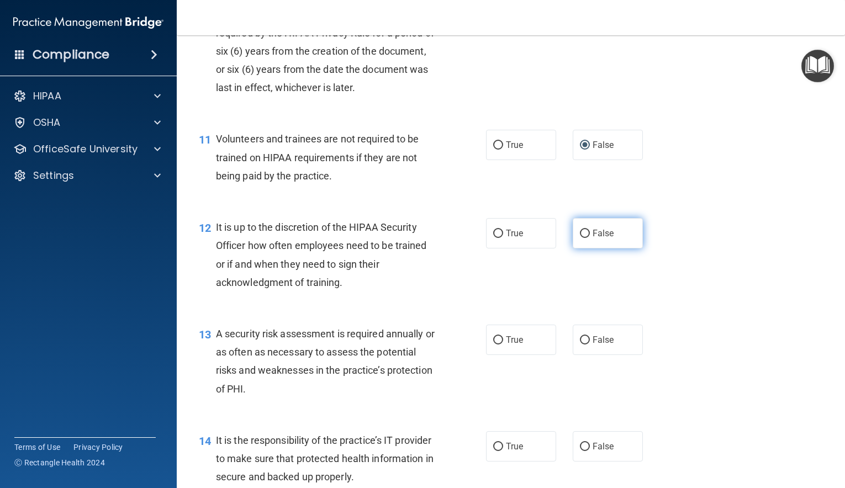
click at [586, 238] on input "False" at bounding box center [585, 234] width 10 height 8
radio input "true"
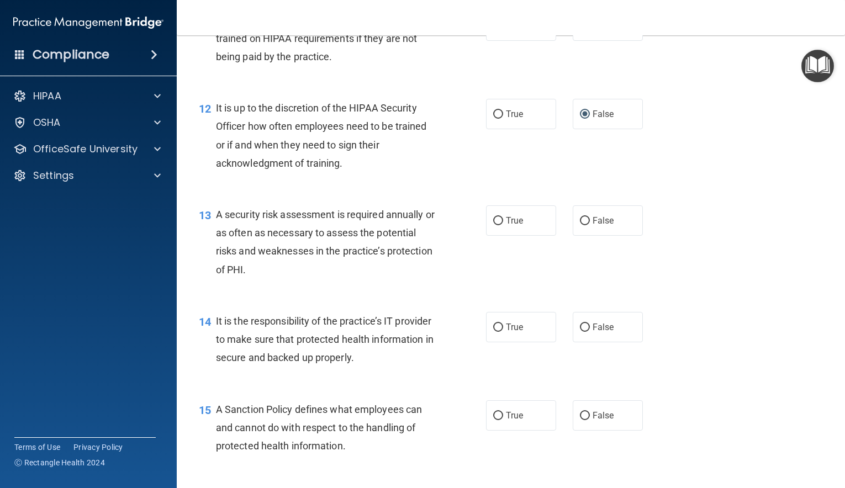
scroll to position [1260, 0]
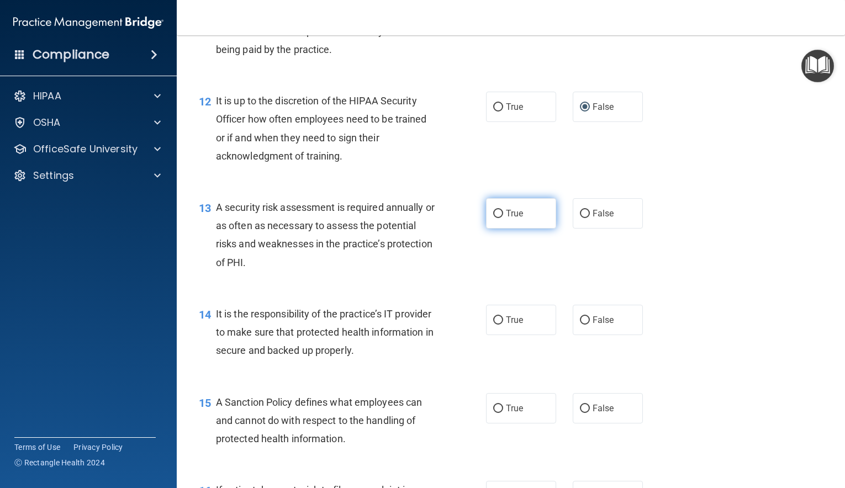
click at [495, 218] on input "True" at bounding box center [498, 214] width 10 height 8
radio input "true"
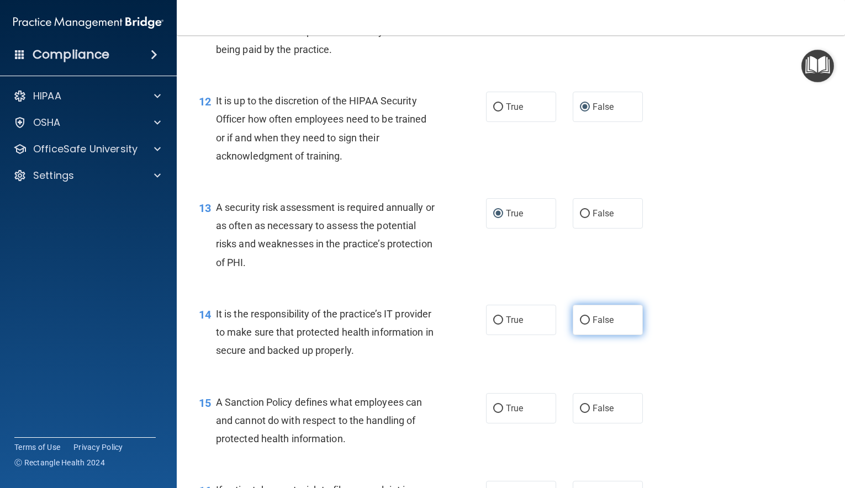
click at [582, 325] on input "False" at bounding box center [585, 321] width 10 height 8
radio input "true"
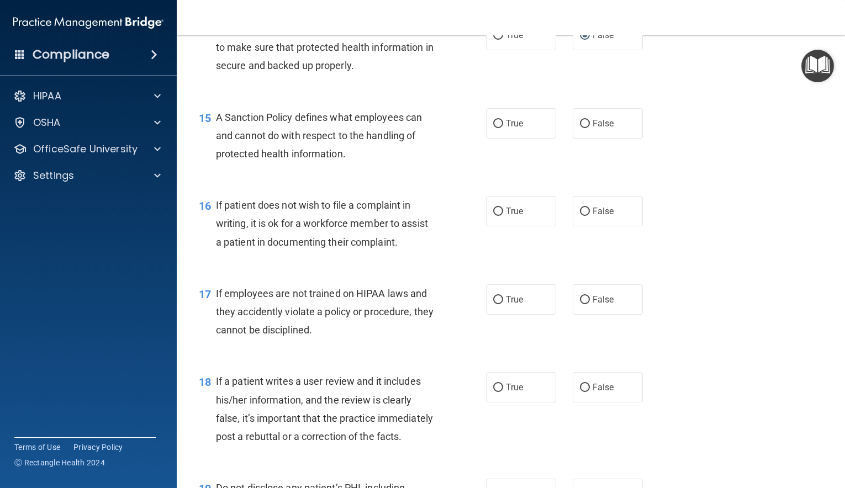
scroll to position [1545, 0]
click at [587, 128] on input "False" at bounding box center [585, 123] width 10 height 8
radio input "true"
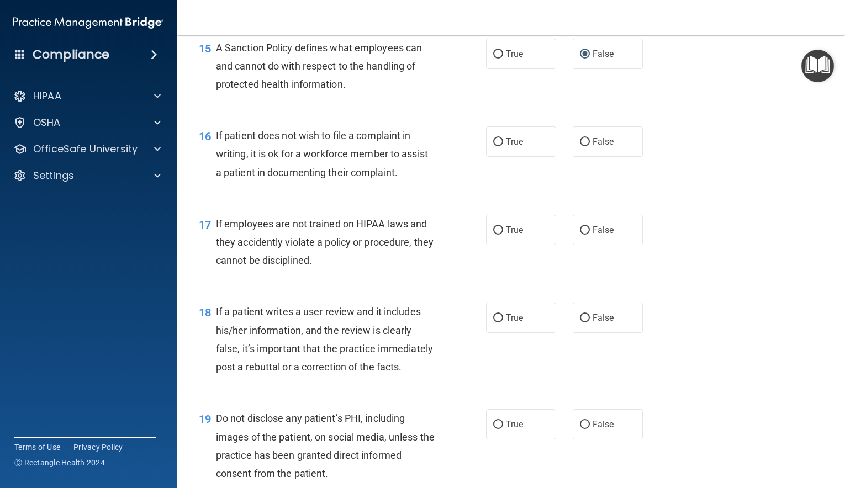
scroll to position [1620, 0]
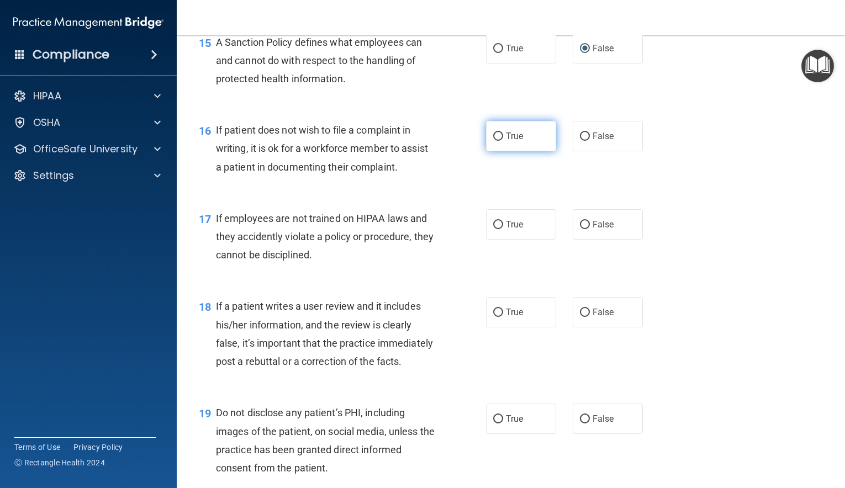
click at [498, 141] on input "True" at bounding box center [498, 137] width 10 height 8
radio input "true"
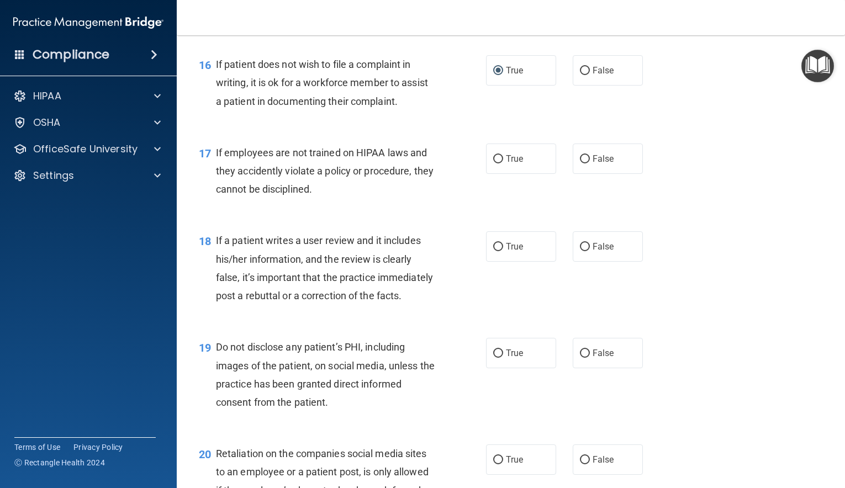
scroll to position [1688, 0]
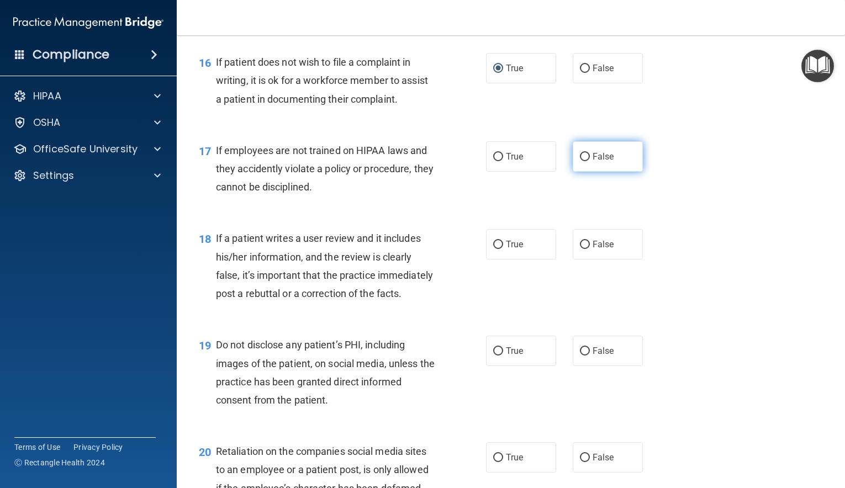
click at [582, 161] on input "False" at bounding box center [585, 157] width 10 height 8
radio input "true"
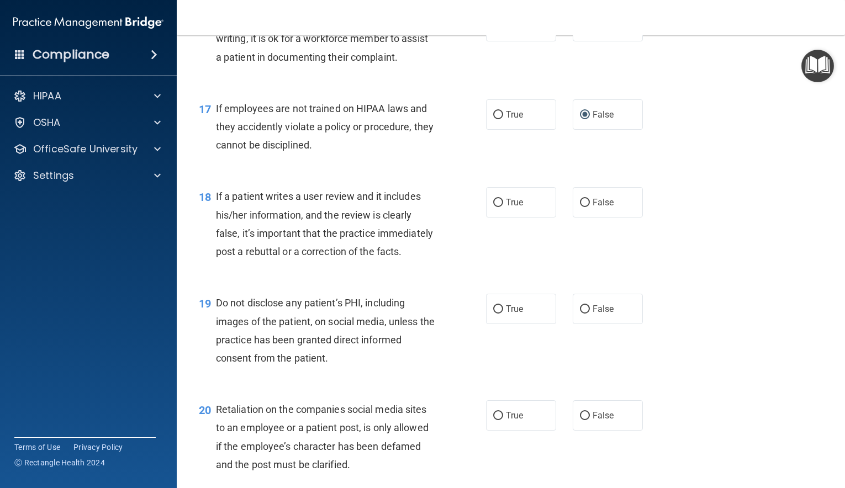
scroll to position [1735, 0]
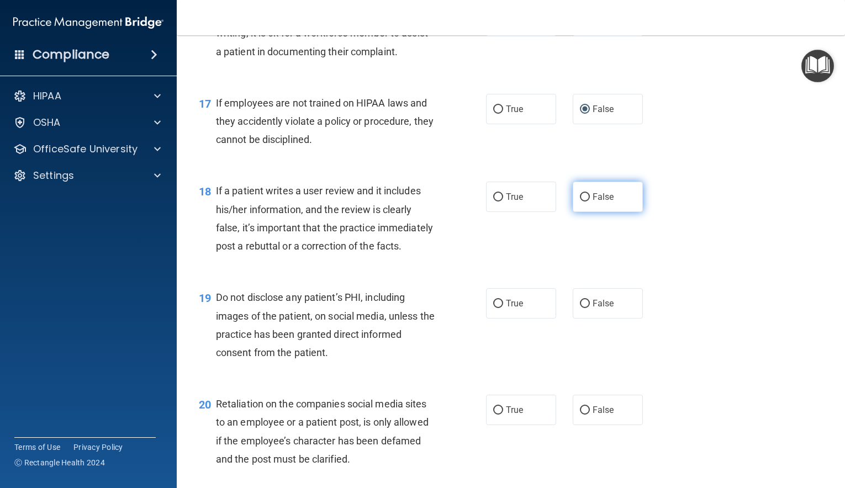
click at [588, 202] on input "False" at bounding box center [585, 197] width 10 height 8
radio input "true"
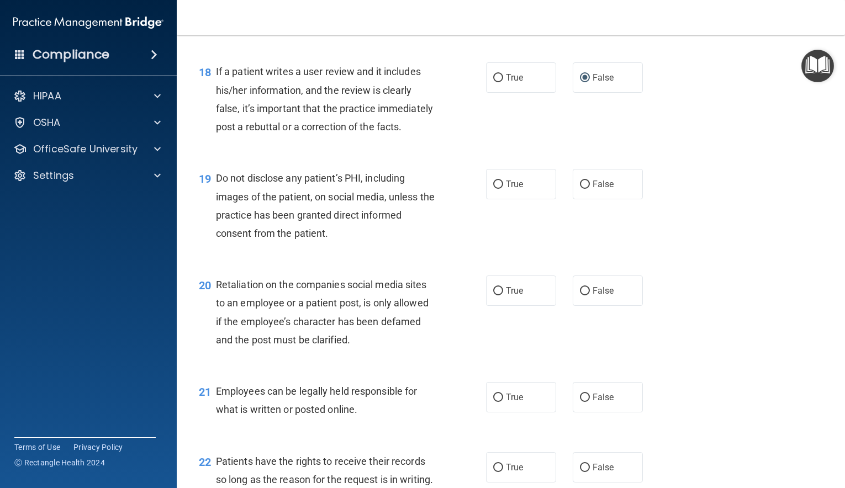
scroll to position [1873, 0]
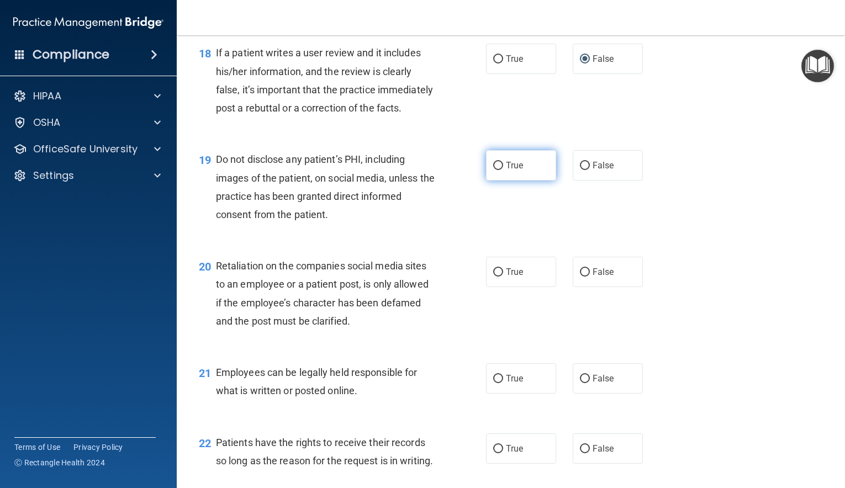
click at [501, 170] on input "True" at bounding box center [498, 166] width 10 height 8
radio input "true"
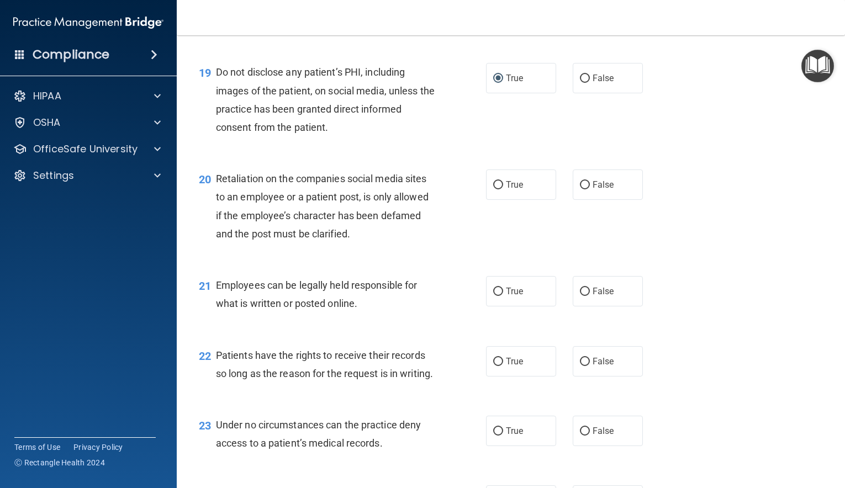
scroll to position [1964, 0]
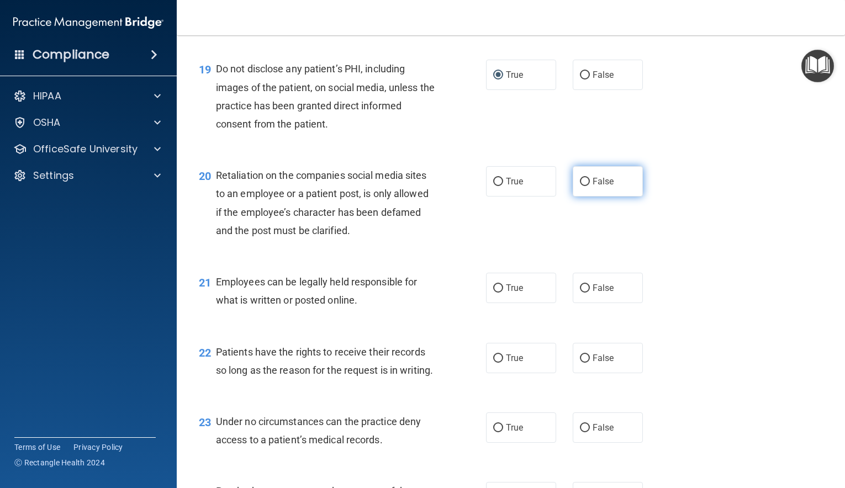
click at [588, 186] on input "False" at bounding box center [585, 182] width 10 height 8
radio input "true"
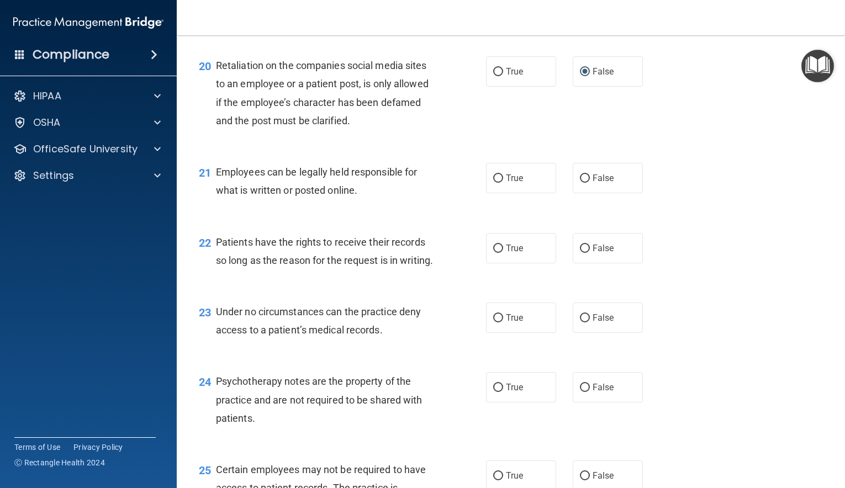
scroll to position [2077, 0]
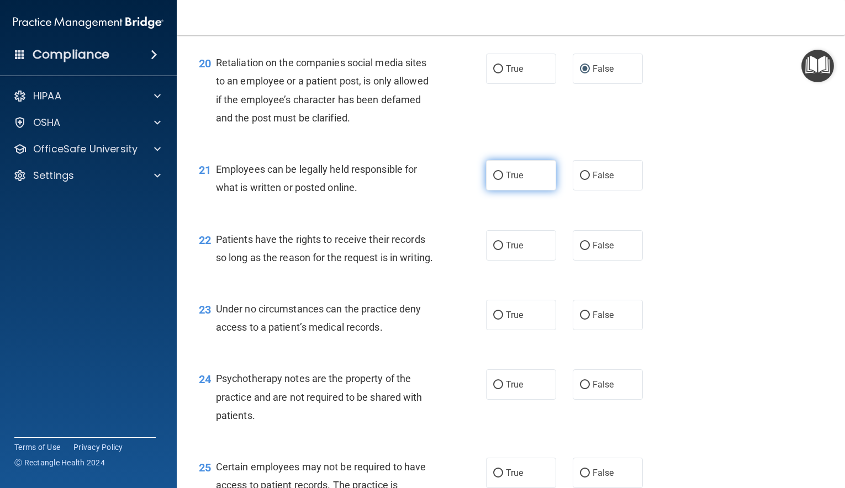
click at [498, 180] on input "True" at bounding box center [498, 176] width 10 height 8
radio input "true"
click at [585, 250] on input "False" at bounding box center [585, 246] width 10 height 8
radio input "true"
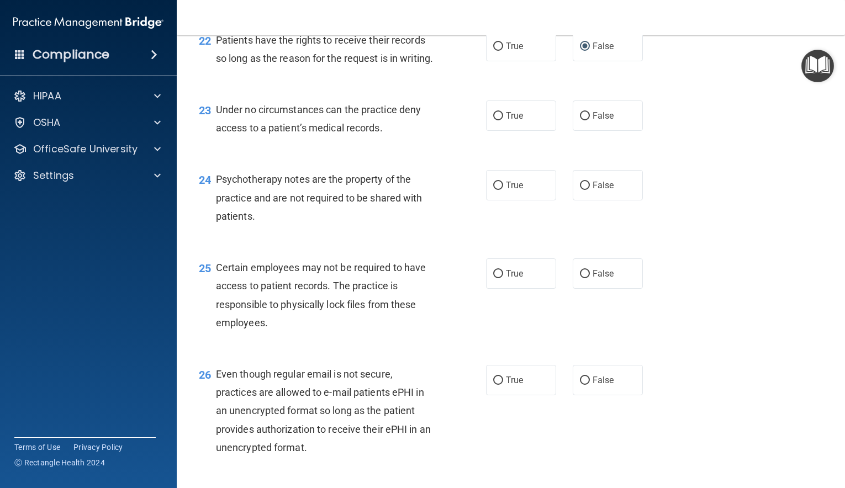
scroll to position [2278, 0]
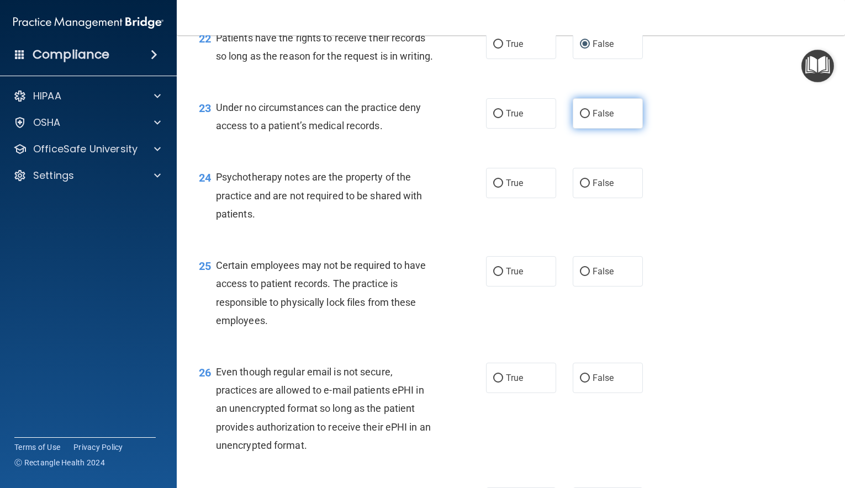
click at [583, 118] on input "False" at bounding box center [585, 114] width 10 height 8
radio input "true"
click at [498, 188] on input "True" at bounding box center [498, 184] width 10 height 8
radio input "true"
click at [499, 276] on input "True" at bounding box center [498, 272] width 10 height 8
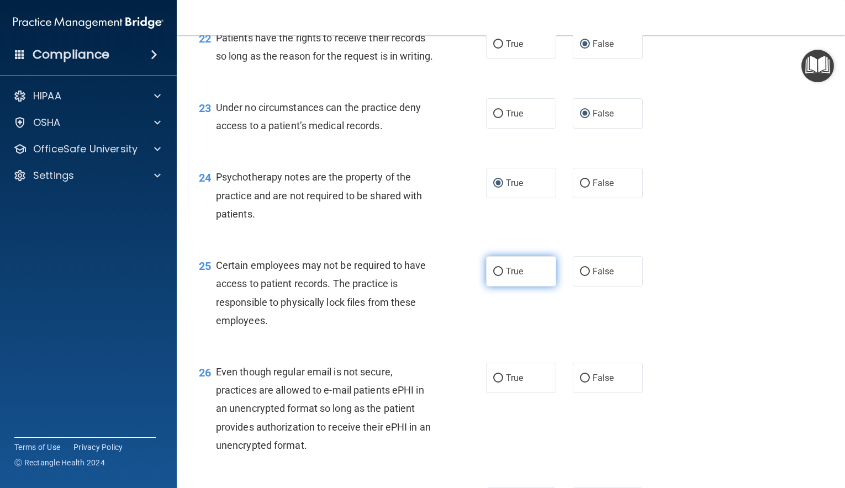
radio input "true"
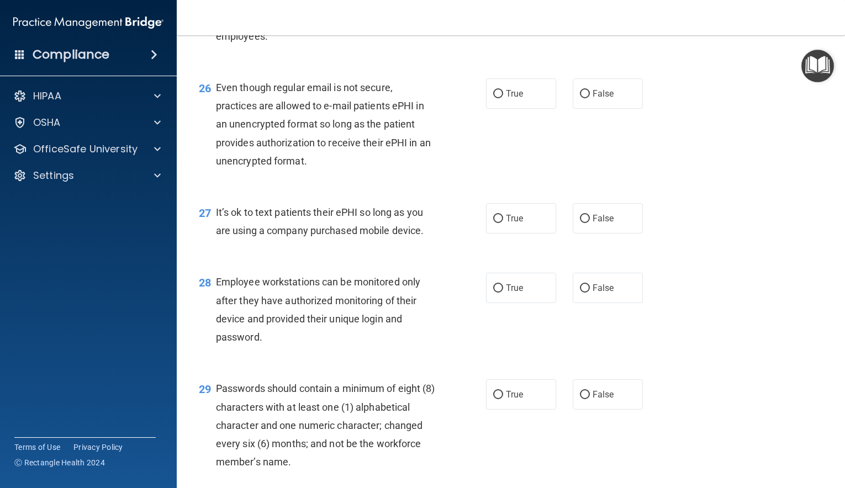
scroll to position [2583, 0]
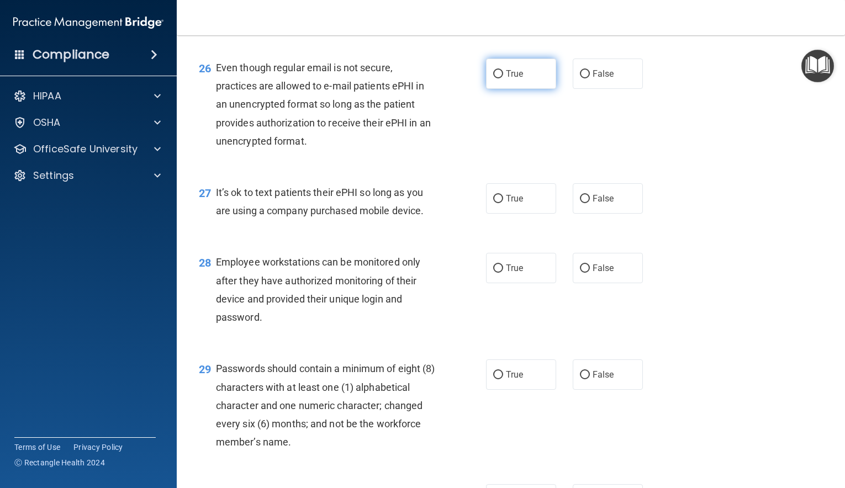
click at [499, 78] on input "True" at bounding box center [498, 74] width 10 height 8
radio input "true"
click at [583, 203] on input "False" at bounding box center [585, 199] width 10 height 8
radio input "true"
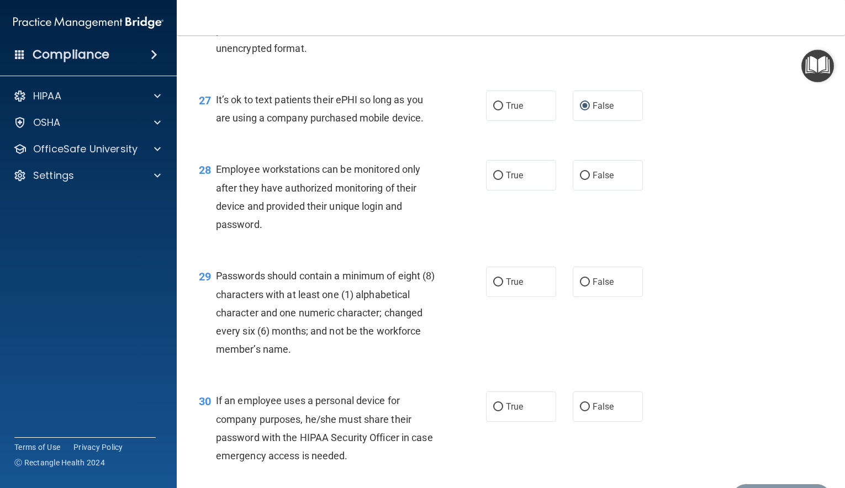
scroll to position [2679, 0]
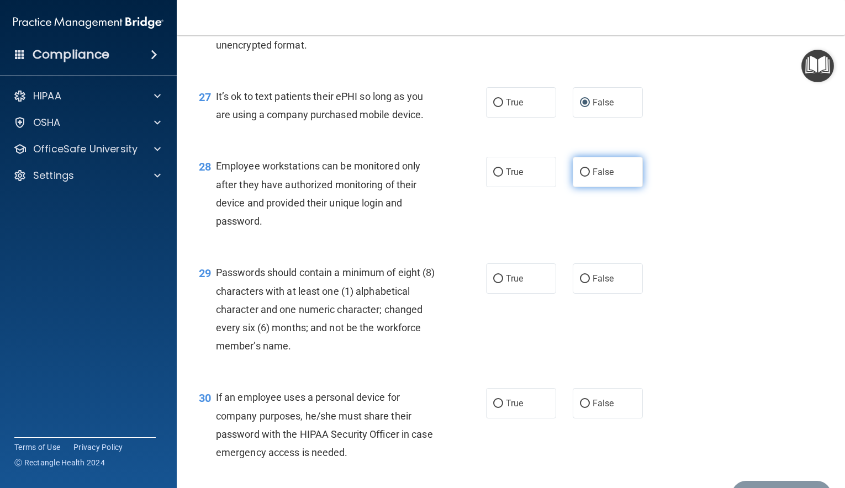
click at [584, 177] on input "False" at bounding box center [585, 173] width 10 height 8
radio input "true"
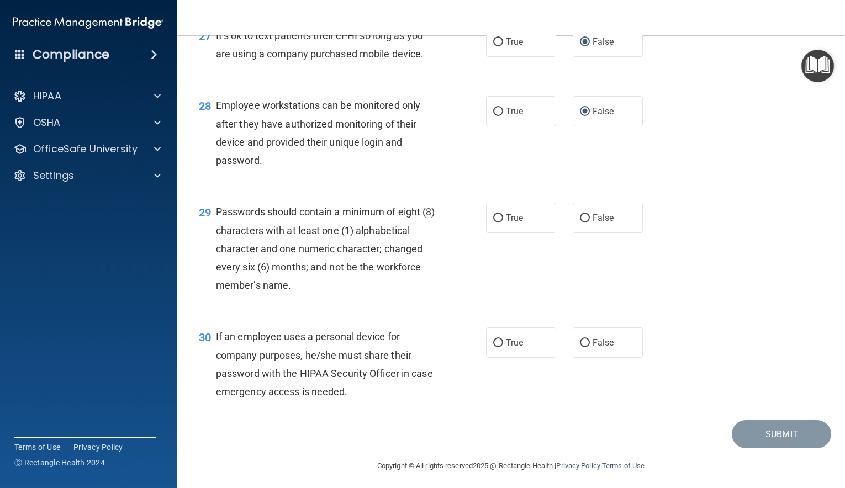
scroll to position [2742, 0]
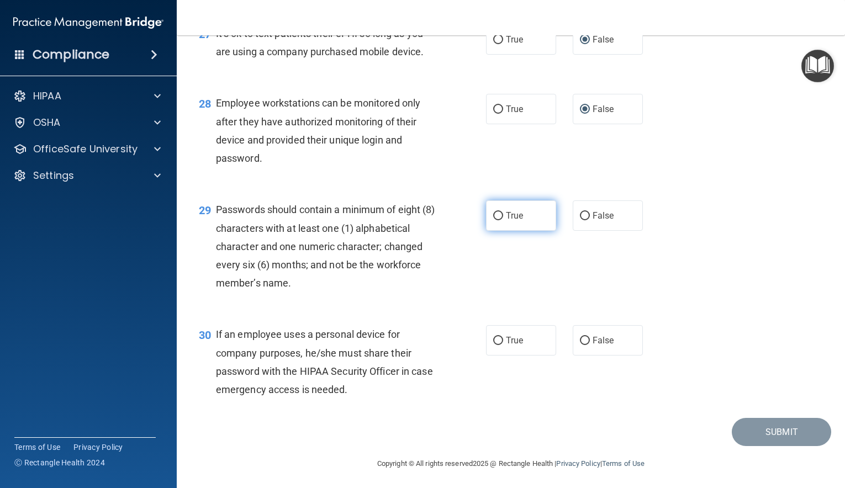
click at [497, 220] on input "True" at bounding box center [498, 216] width 10 height 8
radio input "true"
click at [584, 345] on input "False" at bounding box center [585, 341] width 10 height 8
radio input "true"
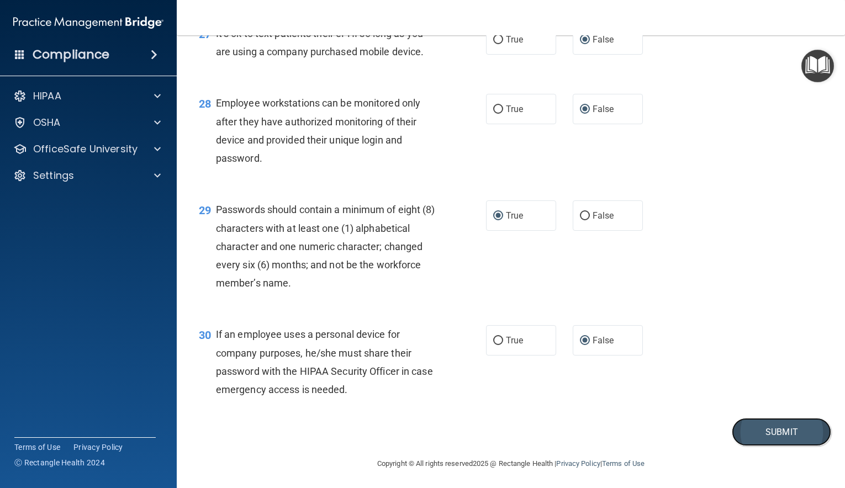
click at [771, 446] on button "Submit" at bounding box center [781, 432] width 99 height 28
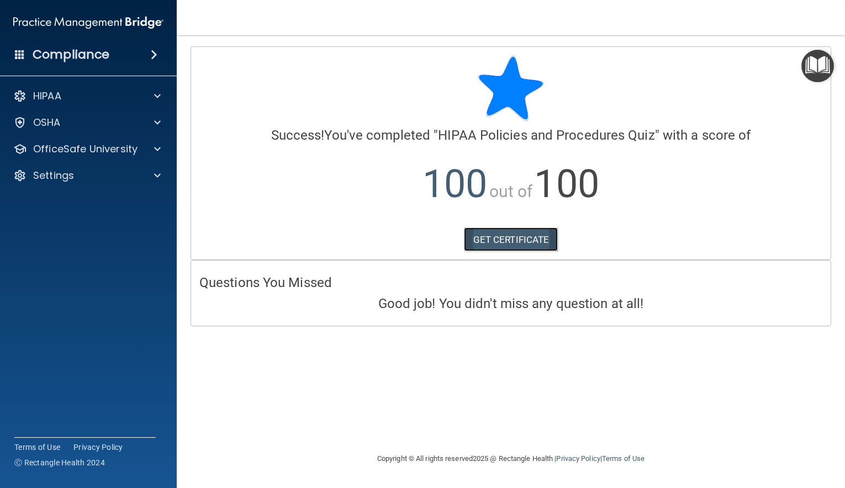
click at [535, 233] on link "GET CERTIFICATE" at bounding box center [511, 240] width 94 height 24
click at [155, 150] on span at bounding box center [157, 149] width 7 height 13
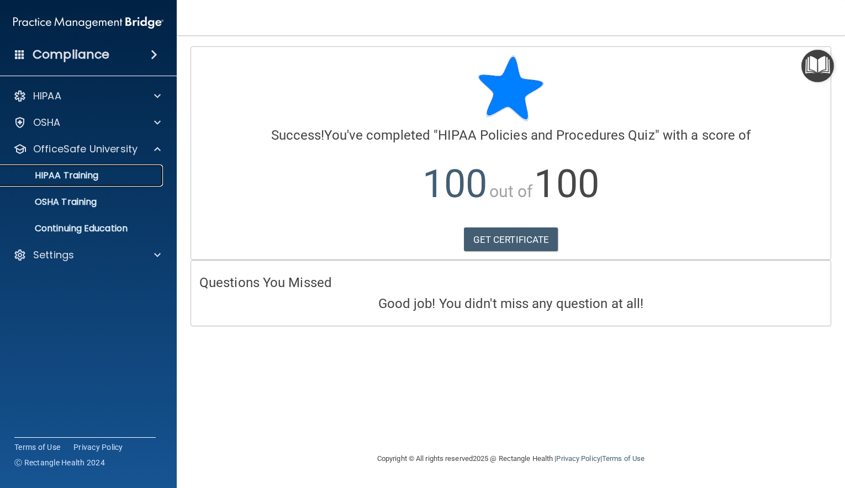
click at [85, 171] on p "HIPAA Training" at bounding box center [52, 175] width 91 height 11
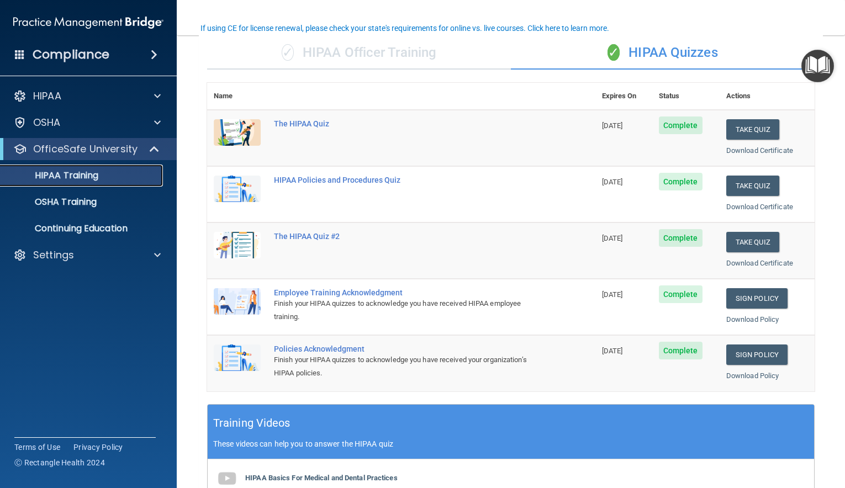
scroll to position [87, 0]
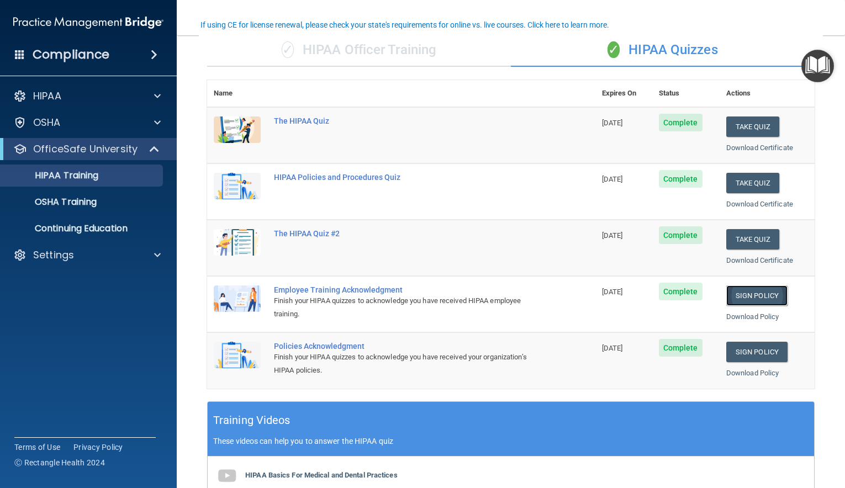
click at [750, 295] on link "Sign Policy" at bounding box center [756, 296] width 61 height 20
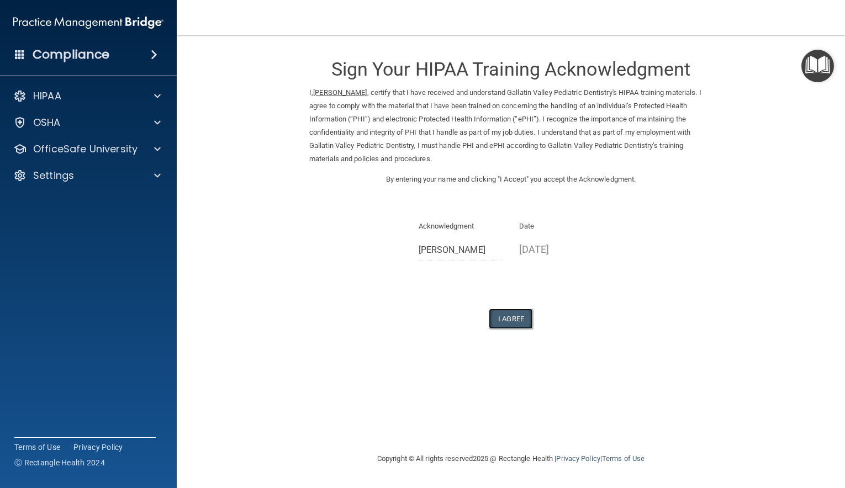
click at [519, 319] on button "I Agree" at bounding box center [511, 319] width 44 height 20
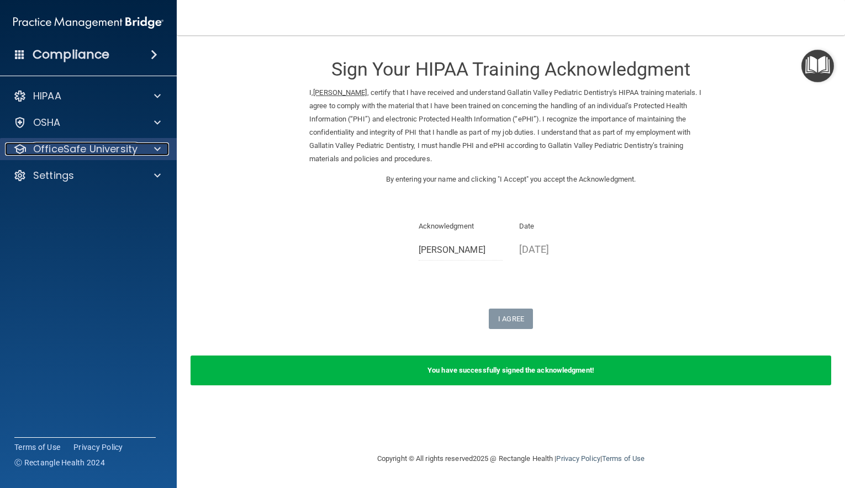
click at [157, 149] on span at bounding box center [157, 149] width 7 height 13
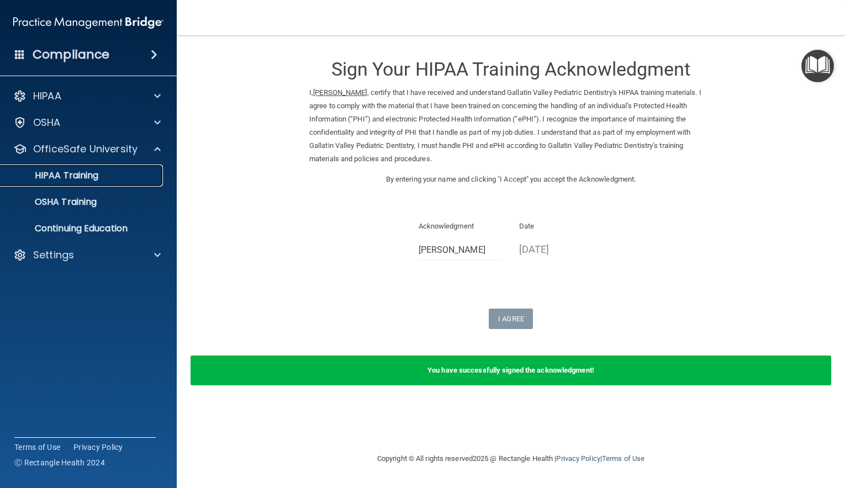
click at [96, 176] on p "HIPAA Training" at bounding box center [52, 175] width 91 height 11
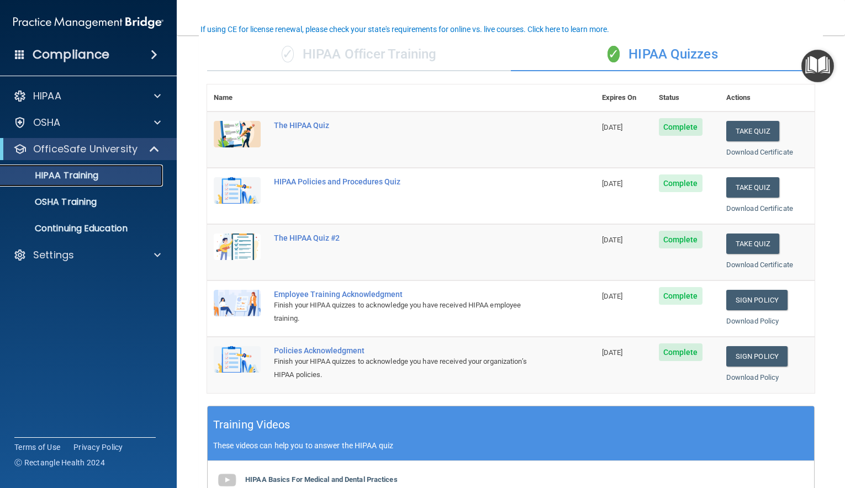
scroll to position [83, 0]
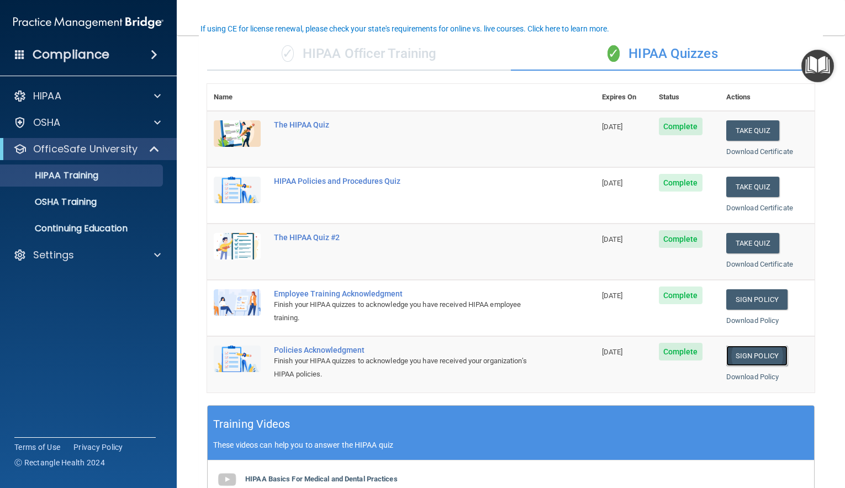
click at [749, 356] on link "Sign Policy" at bounding box center [756, 356] width 61 height 20
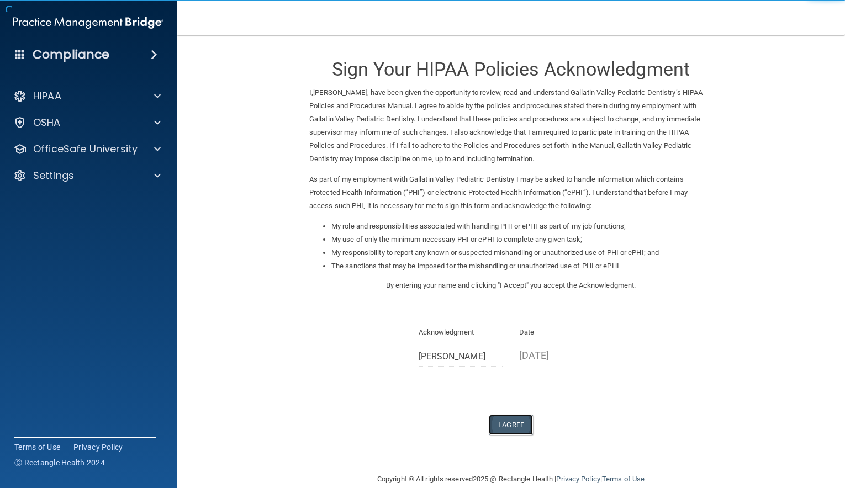
click at [517, 423] on button "I Agree" at bounding box center [511, 425] width 44 height 20
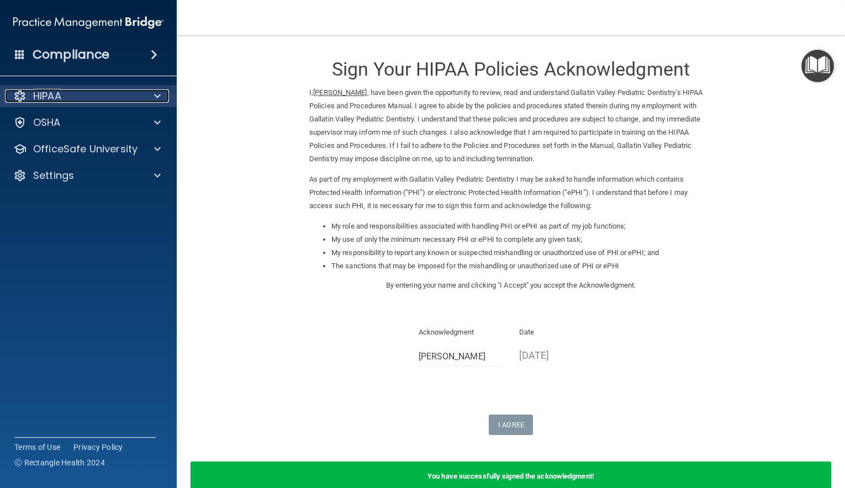
click at [156, 95] on span at bounding box center [157, 95] width 7 height 13
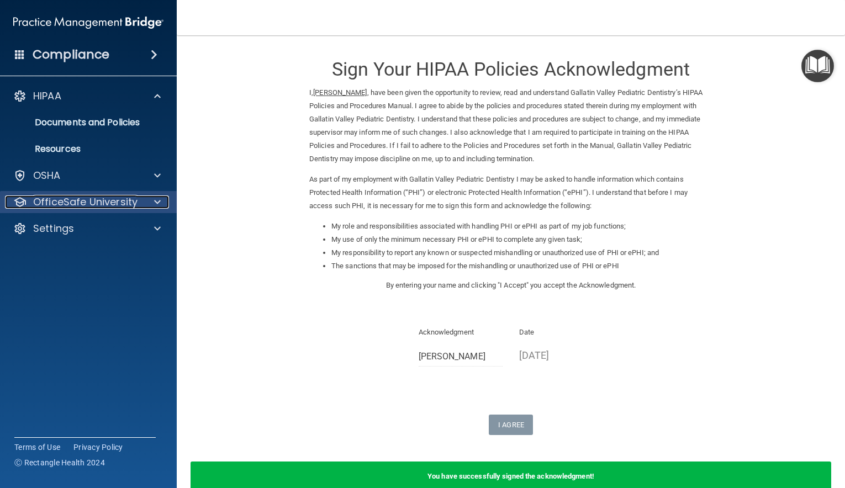
click at [158, 201] on span at bounding box center [157, 202] width 7 height 13
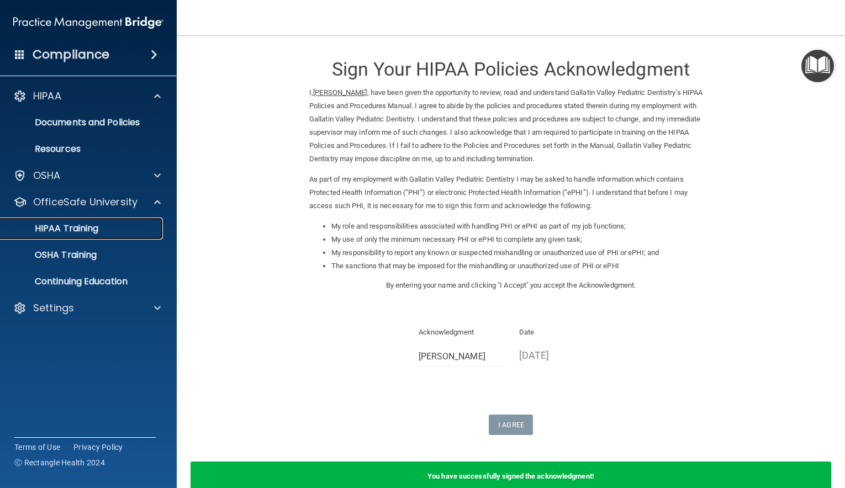
click at [103, 229] on div "HIPAA Training" at bounding box center [82, 228] width 151 height 11
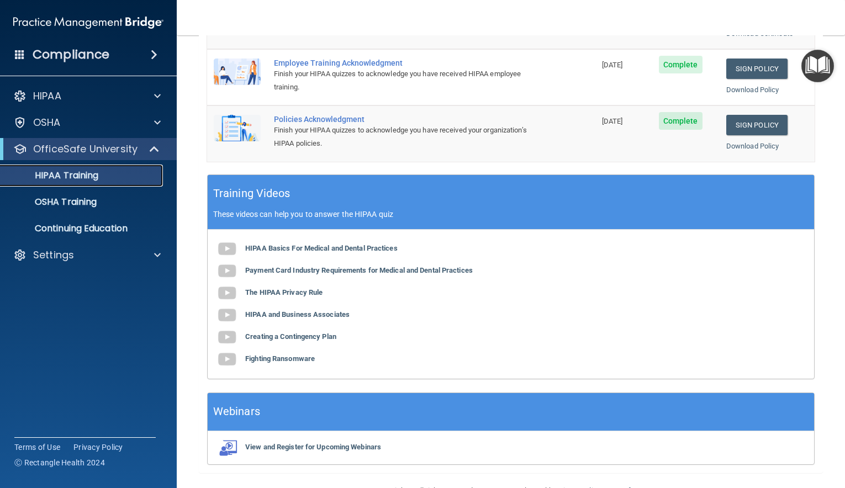
scroll to position [343, 0]
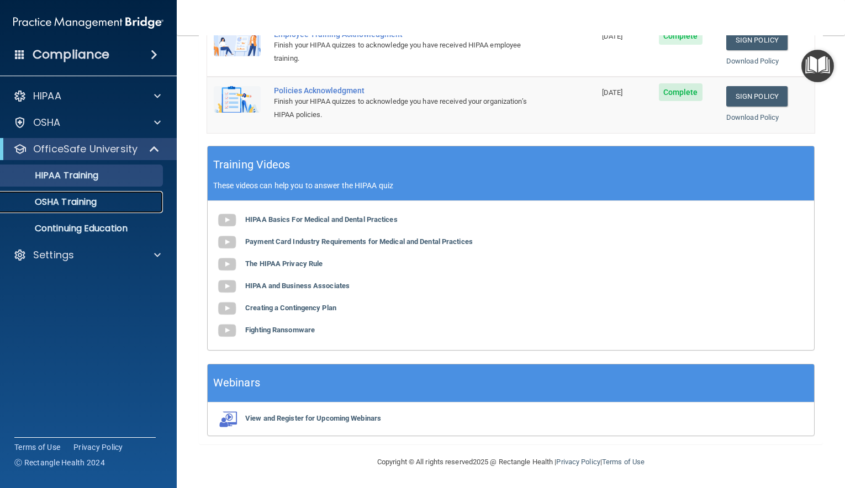
click at [71, 202] on p "OSHA Training" at bounding box center [51, 202] width 89 height 11
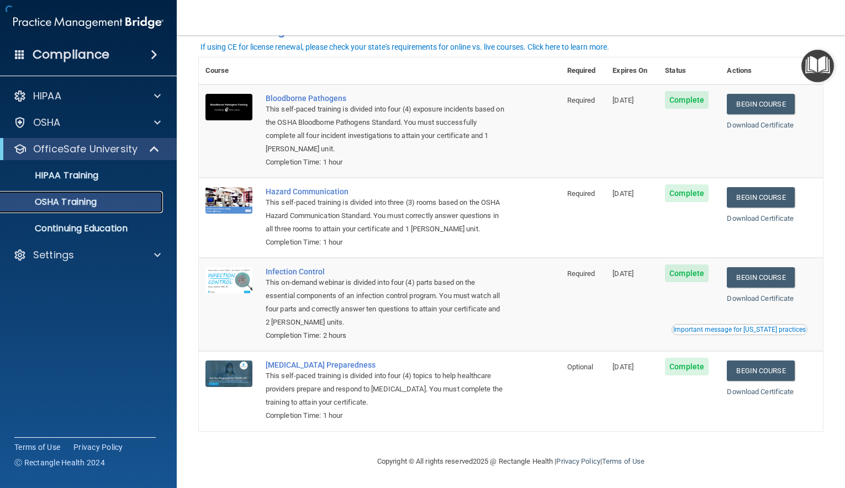
scroll to position [41, 0]
click at [768, 103] on link "Begin Course" at bounding box center [760, 104] width 67 height 20
click at [752, 102] on link "Begin Course" at bounding box center [760, 104] width 67 height 20
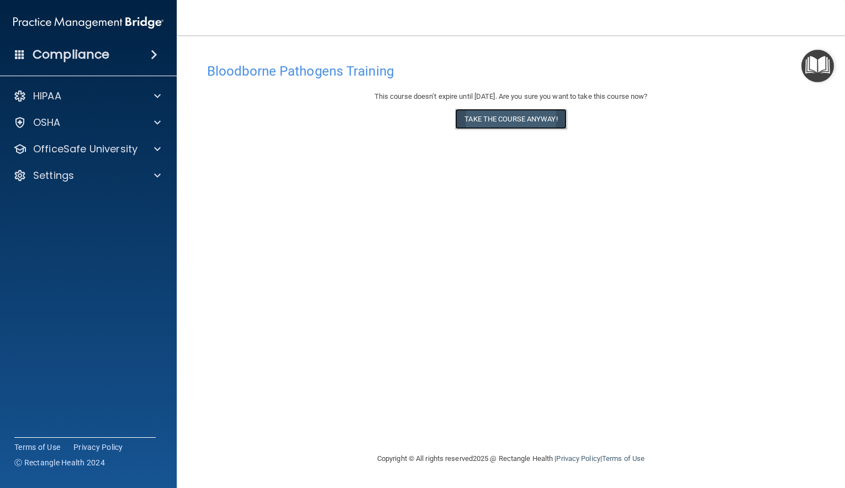
click at [502, 116] on button "Take the course anyway!" at bounding box center [510, 119] width 111 height 20
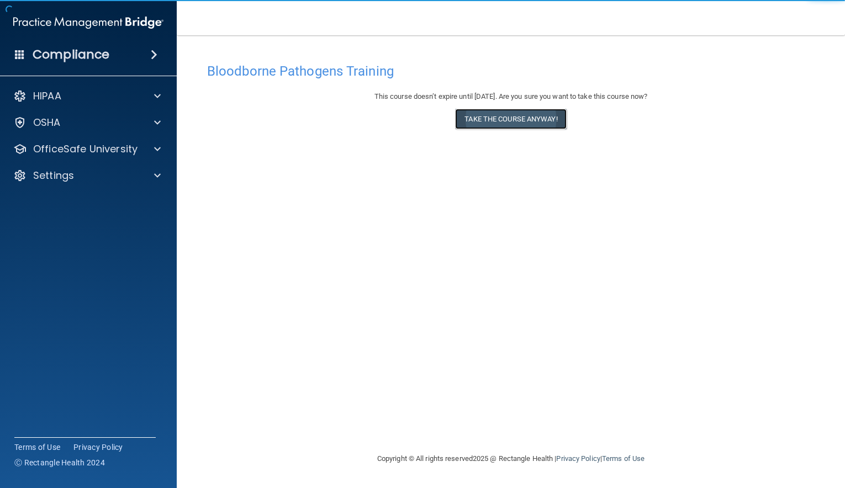
click at [537, 116] on button "Take the course anyway!" at bounding box center [510, 119] width 111 height 20
